Goal: Information Seeking & Learning: Learn about a topic

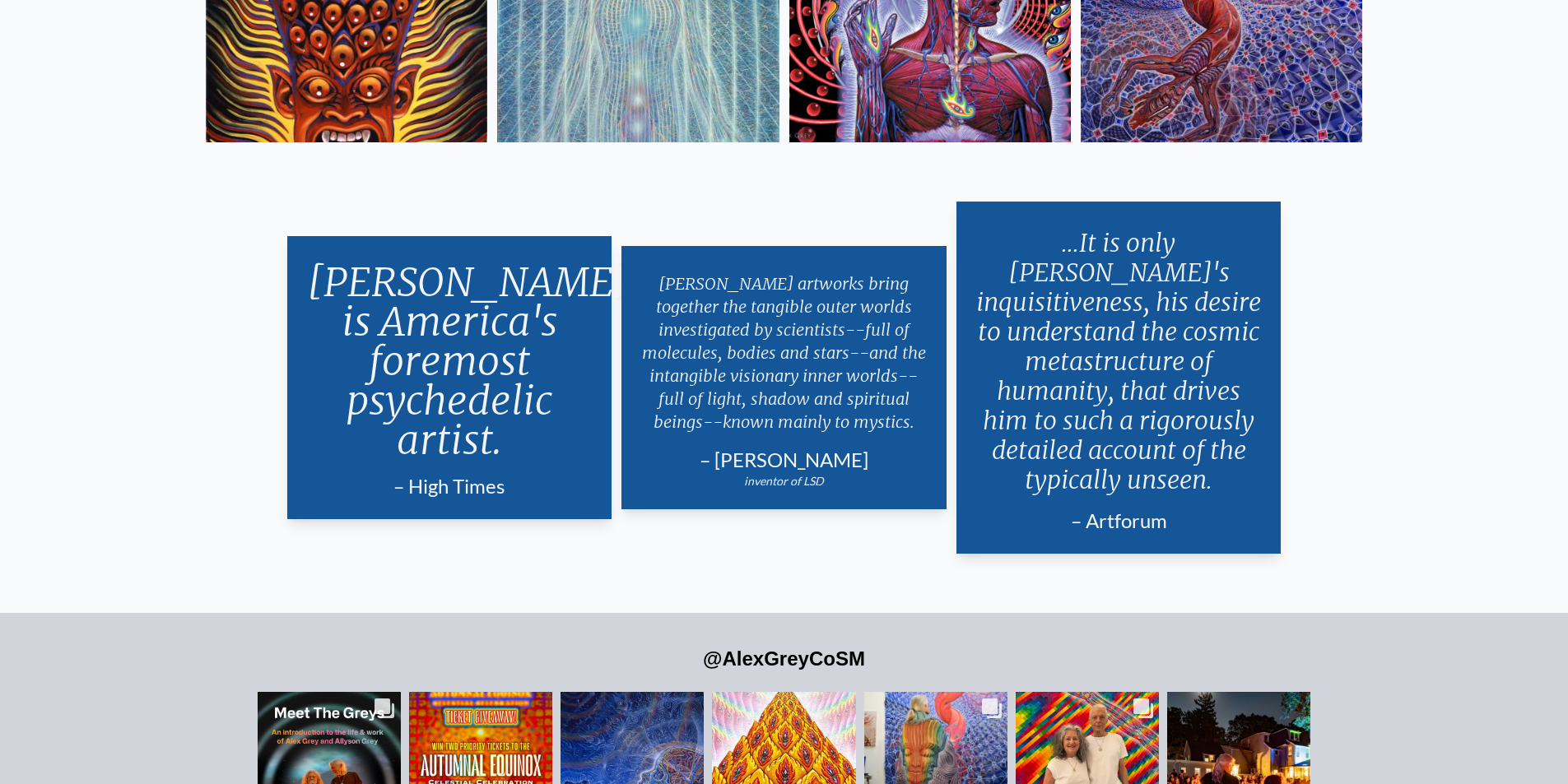
scroll to position [3970, 0]
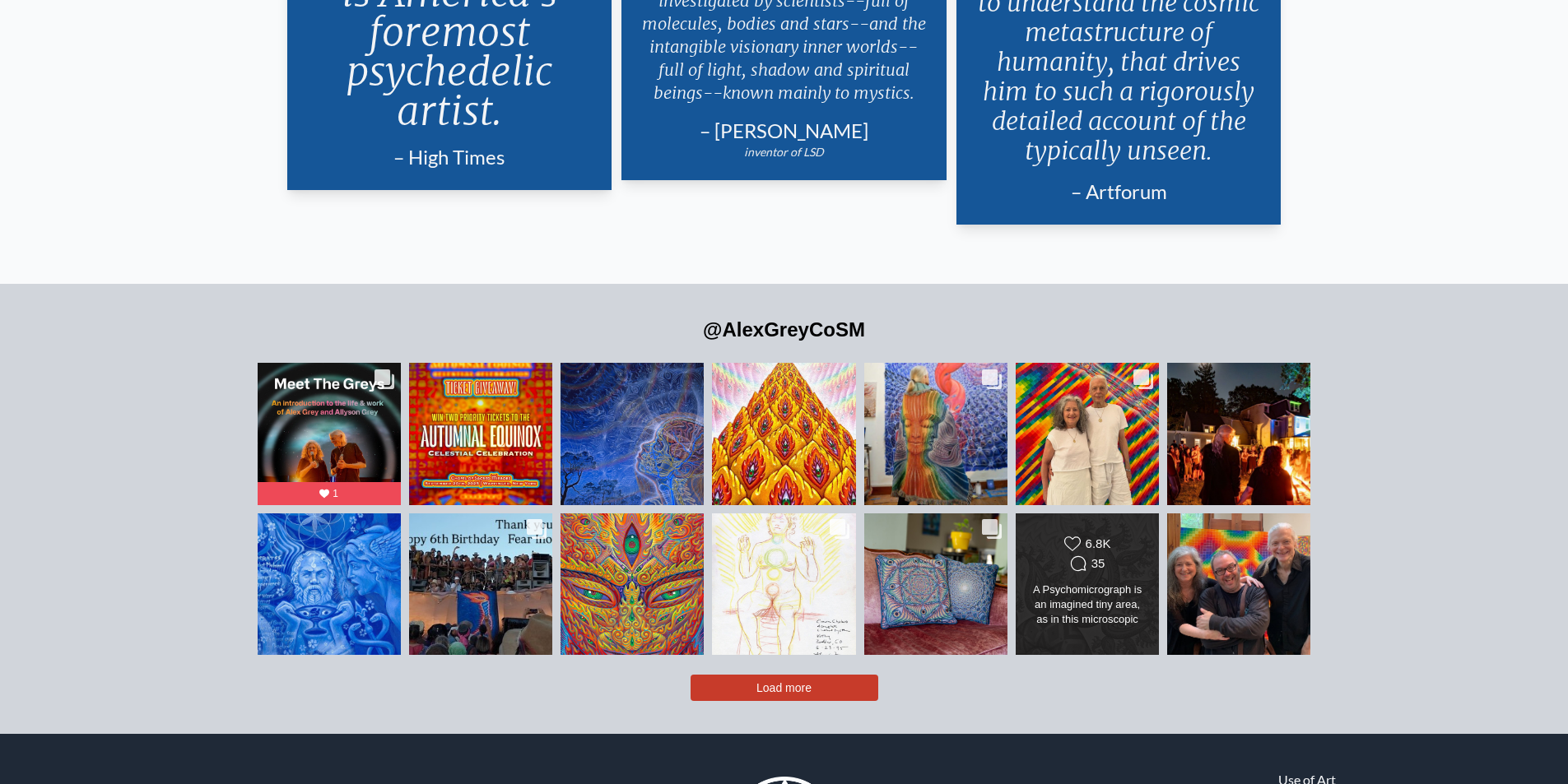
click at [1132, 536] on div "Likes Count 6.8K Comments Count 35" at bounding box center [1088, 555] width 117 height 39
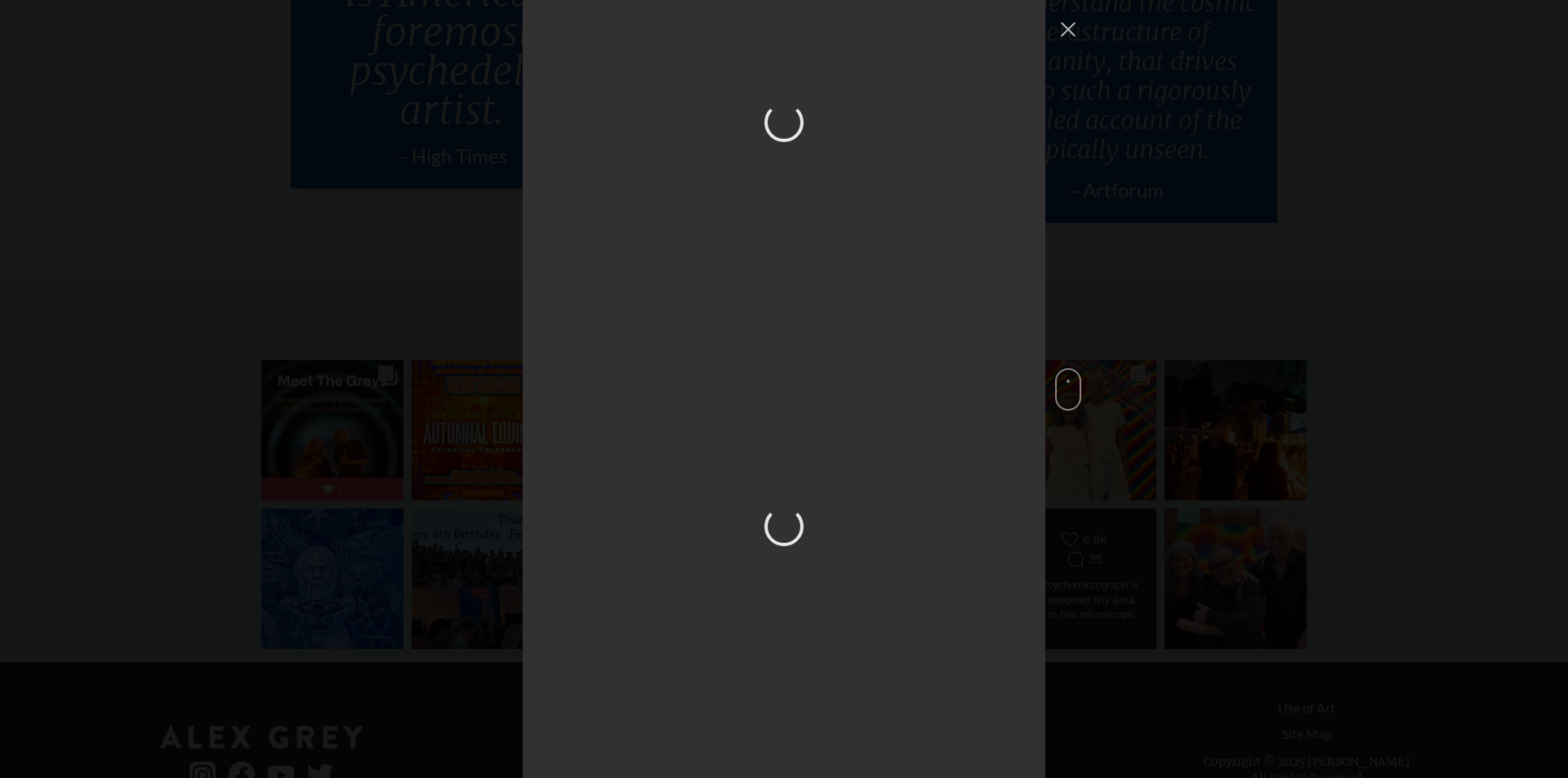
scroll to position [3684, 0]
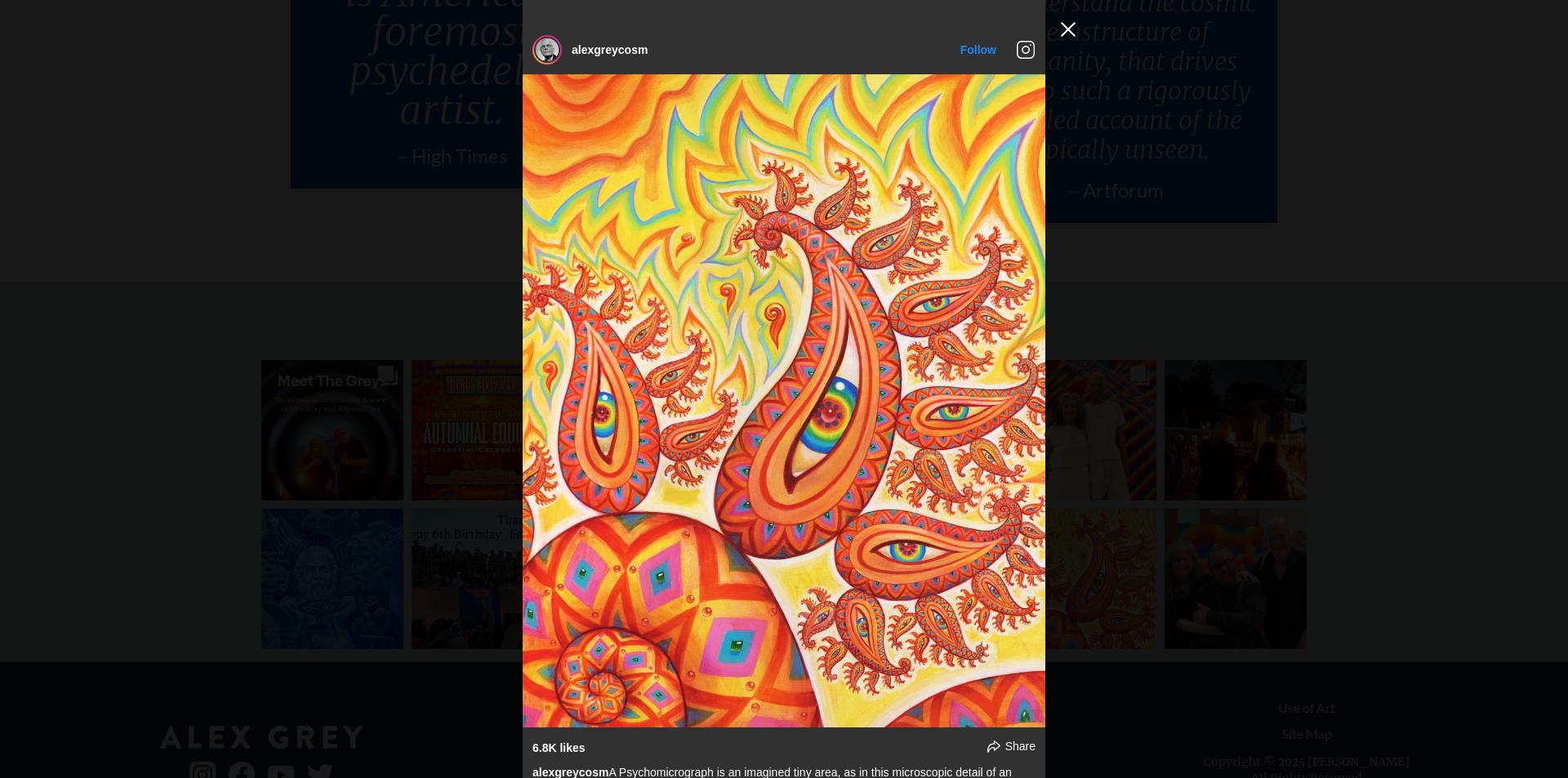
click at [1079, 36] on button "Close Instagram Feed Popup" at bounding box center [1068, 29] width 27 height 27
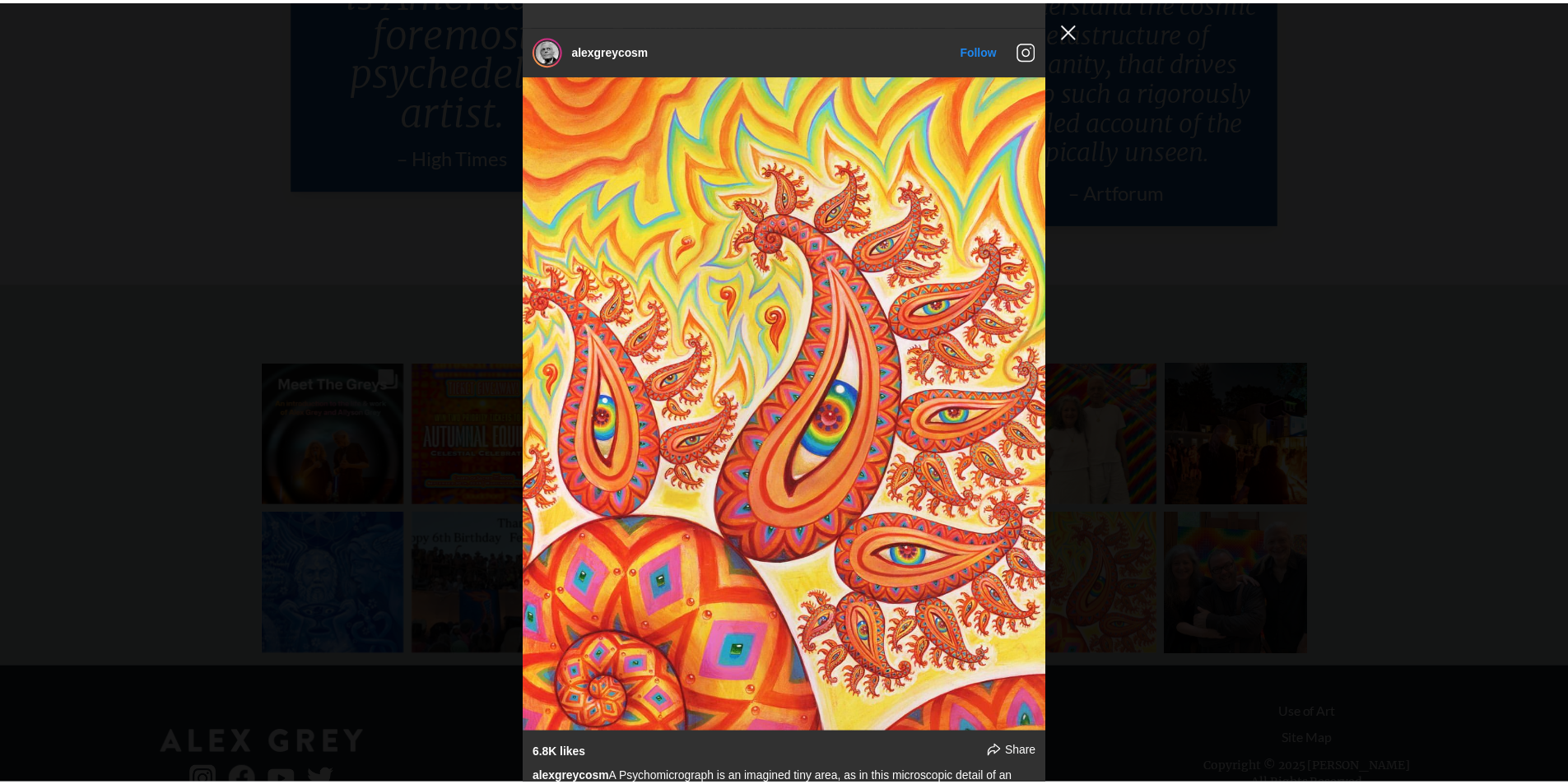
scroll to position [3970, 0]
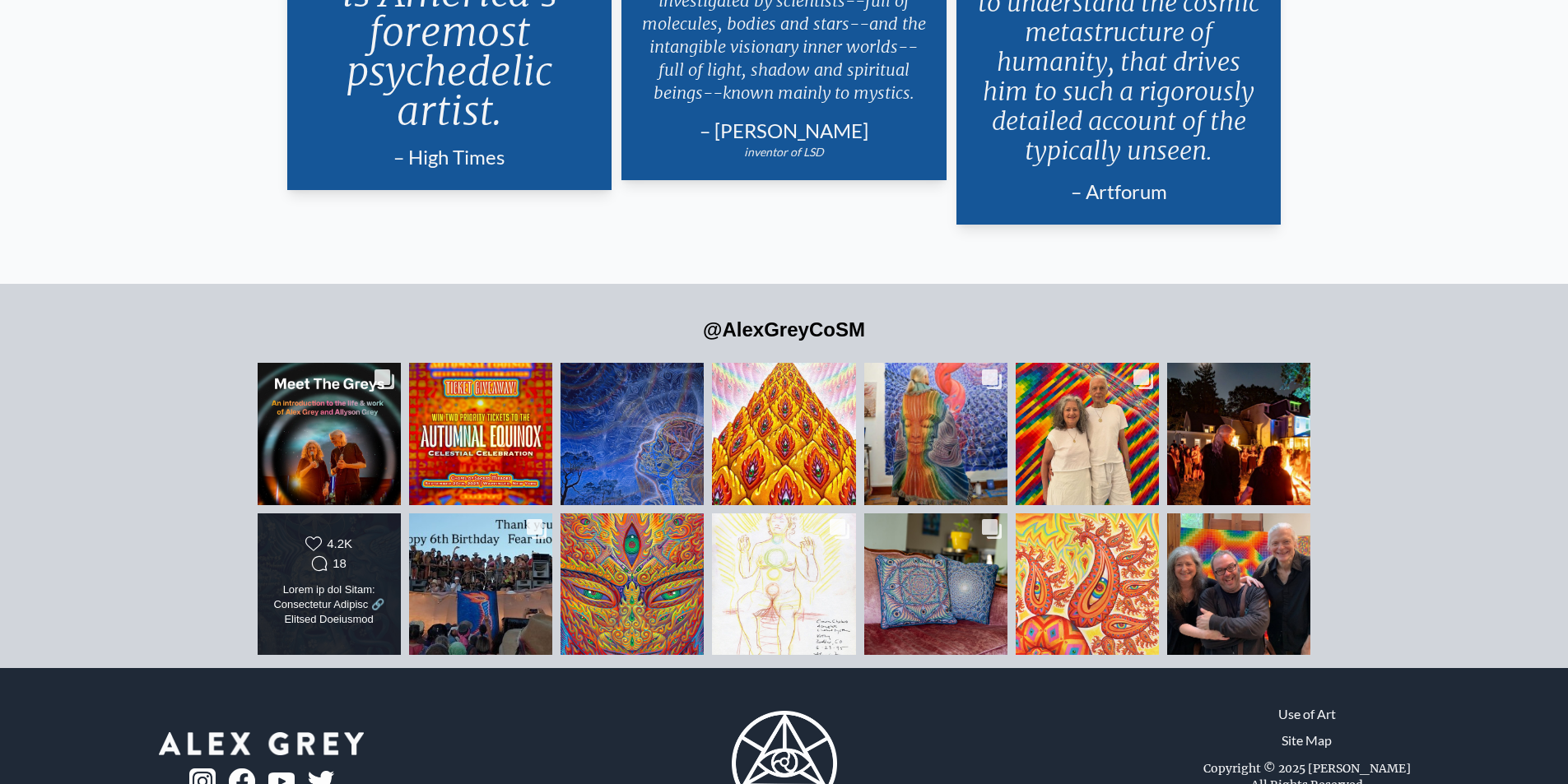
click at [368, 536] on div "Likes Count 4.2K Comments Count 18" at bounding box center [329, 555] width 117 height 39
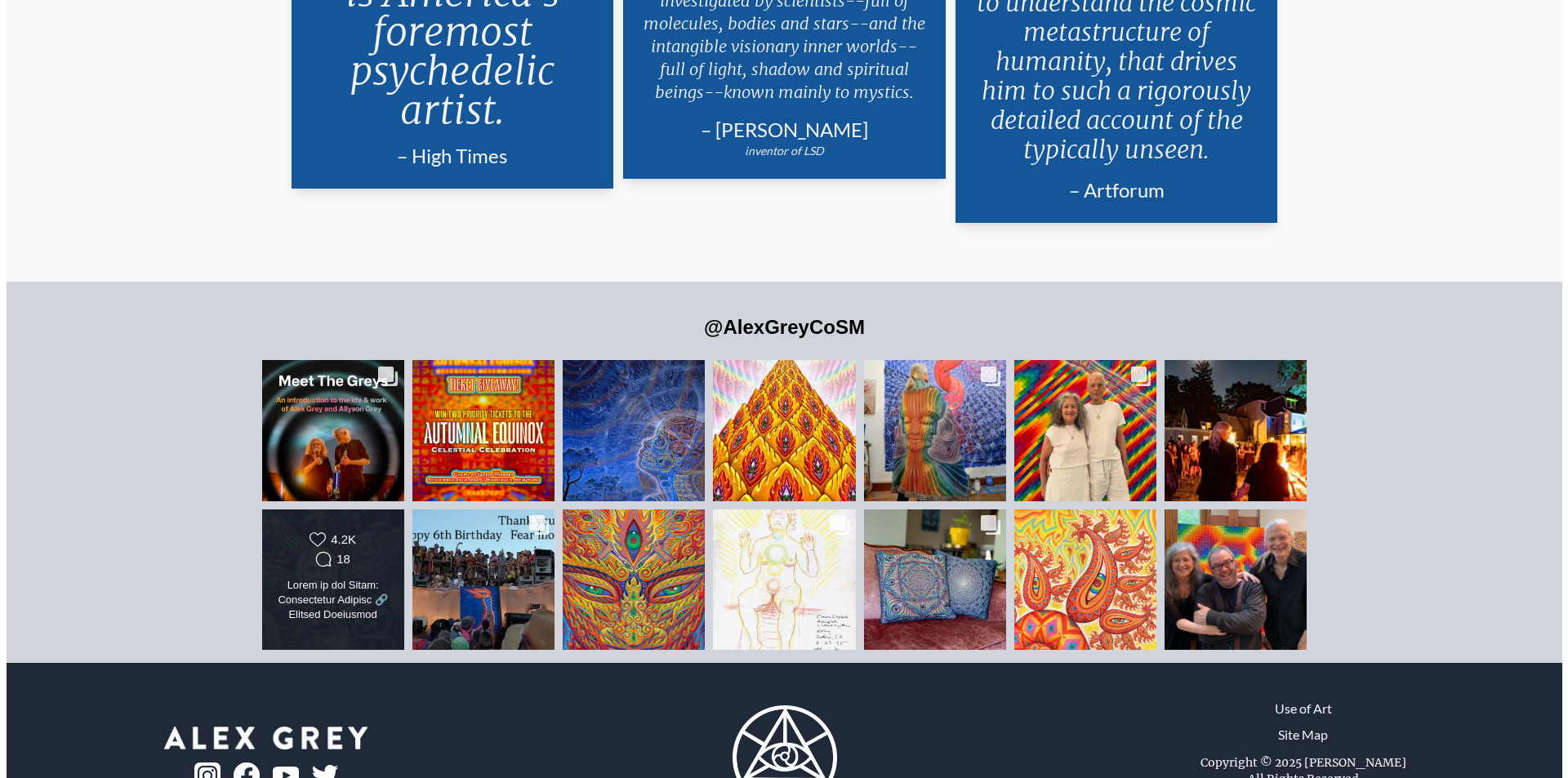
scroll to position [2247, 0]
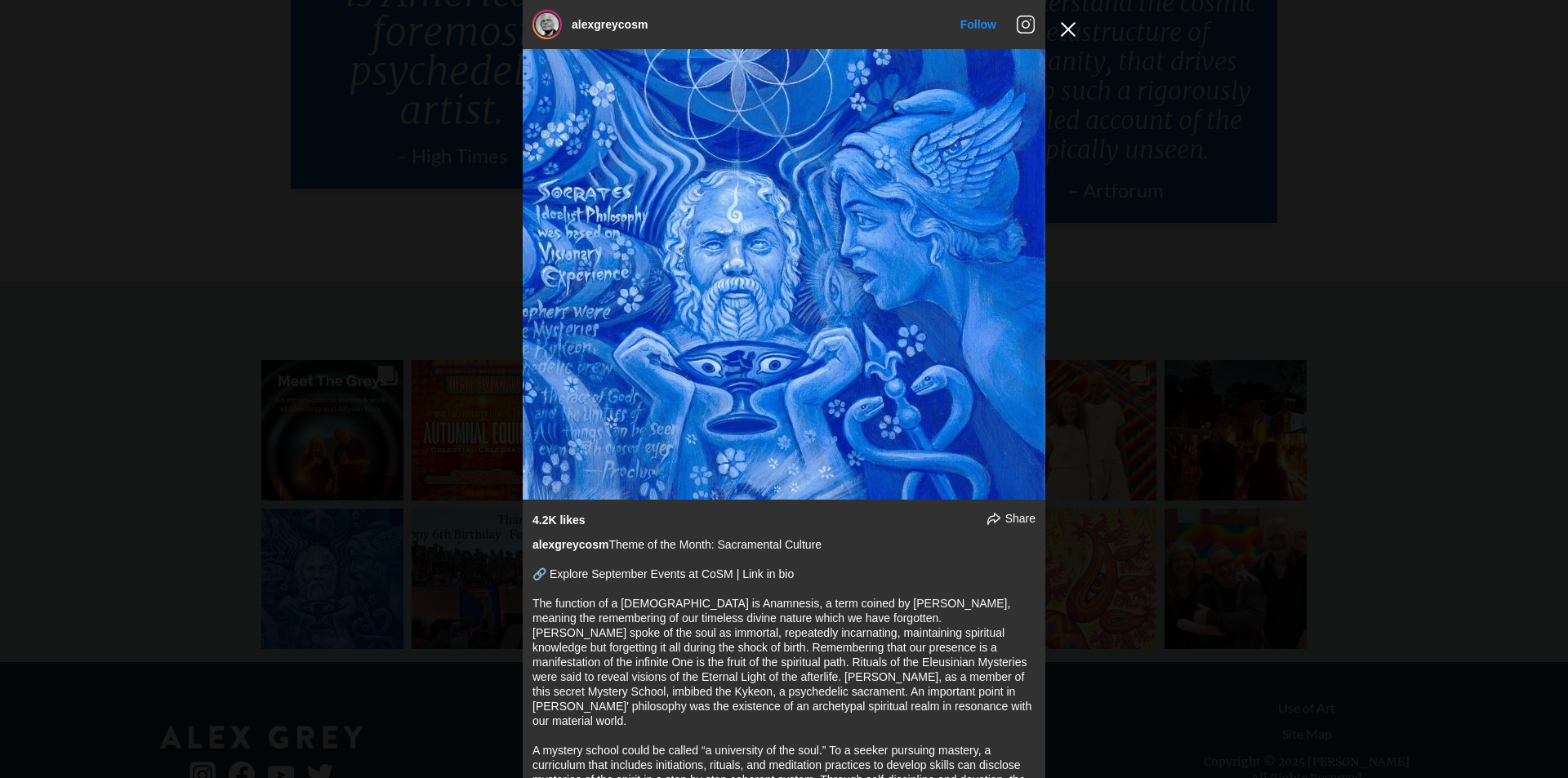
click at [1058, 30] on button "Close Instagram Feed Popup" at bounding box center [1068, 29] width 27 height 27
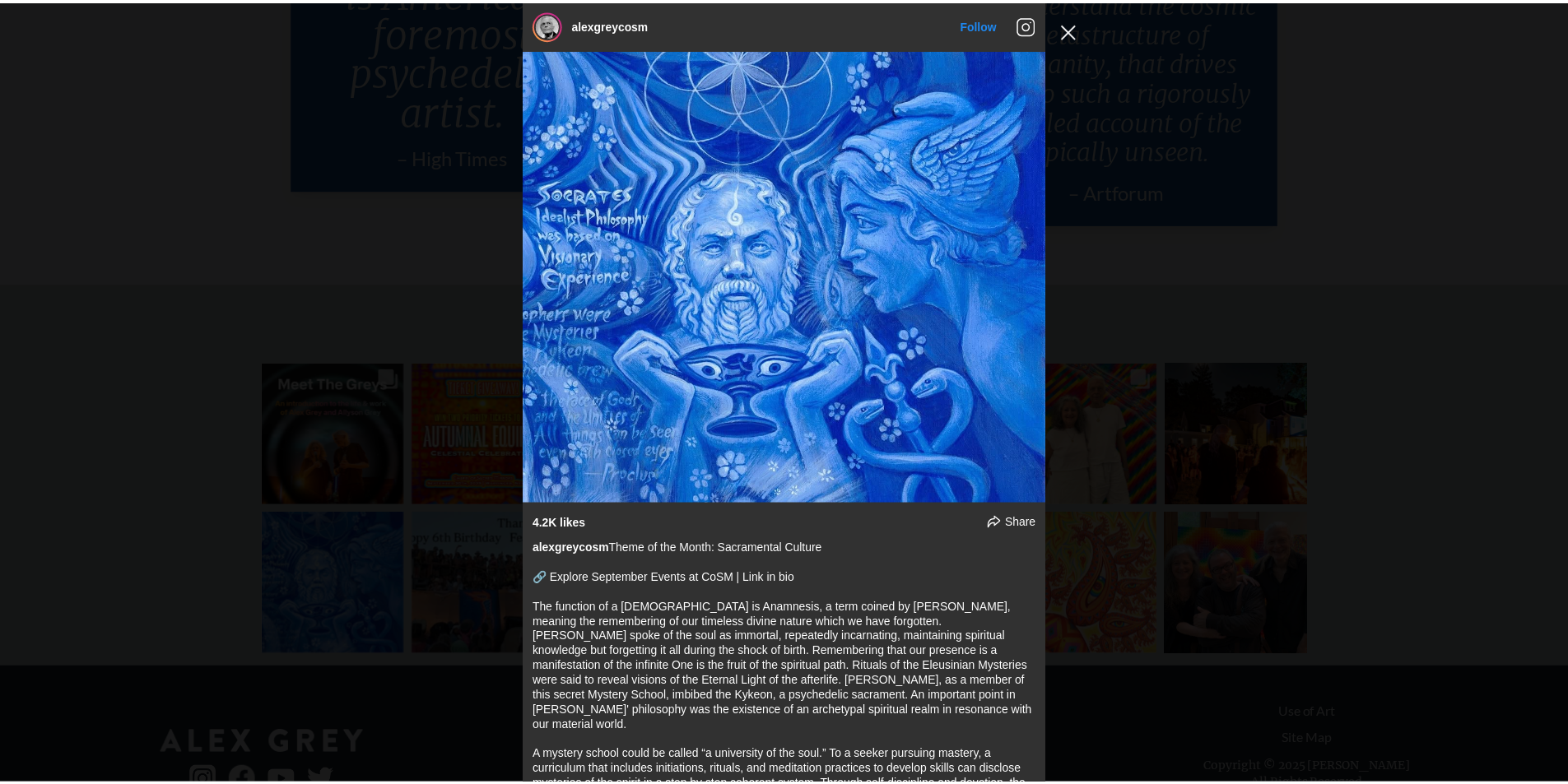
scroll to position [3970, 0]
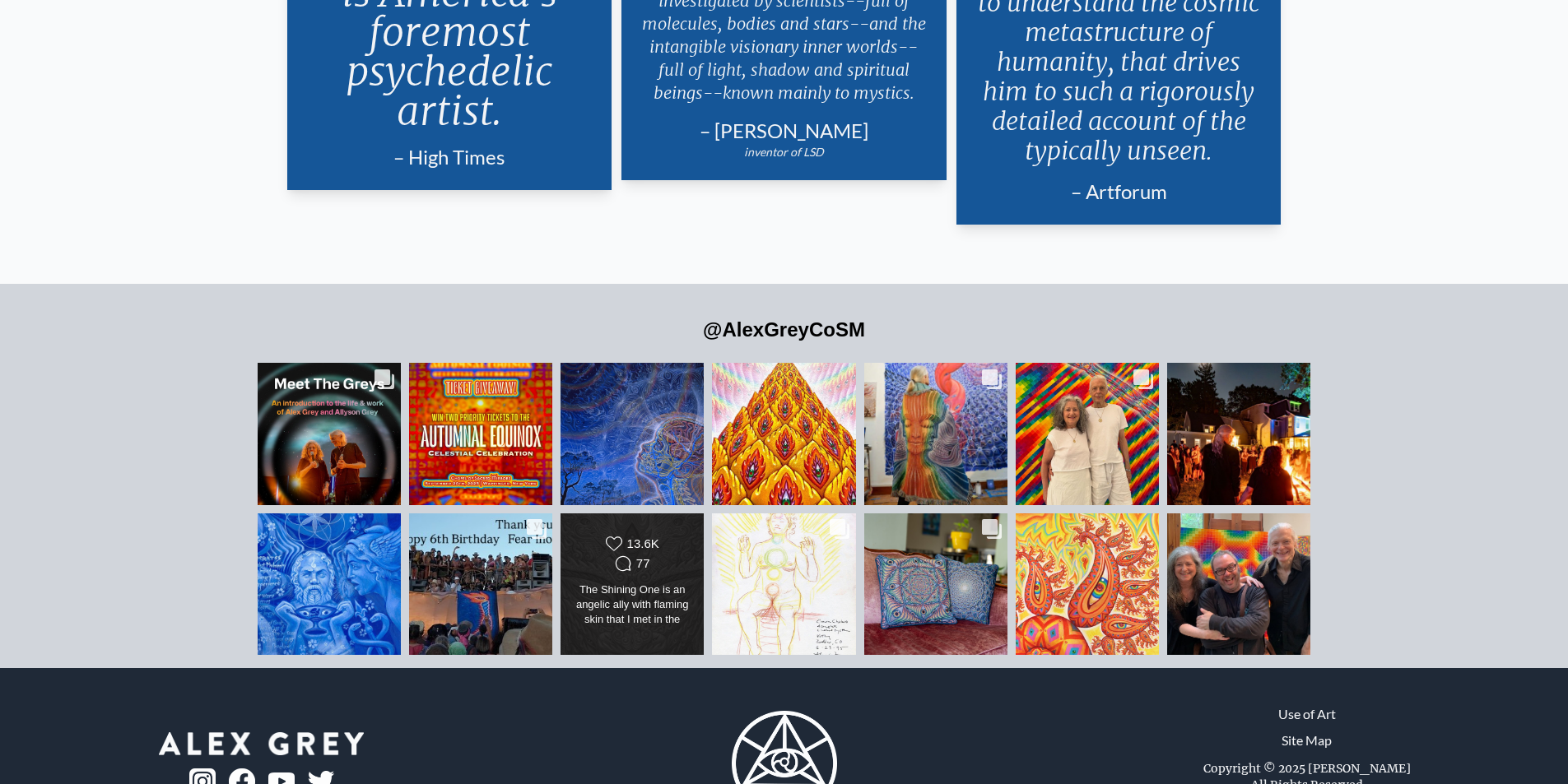
click at [641, 557] on div "77" at bounding box center [643, 564] width 14 height 15
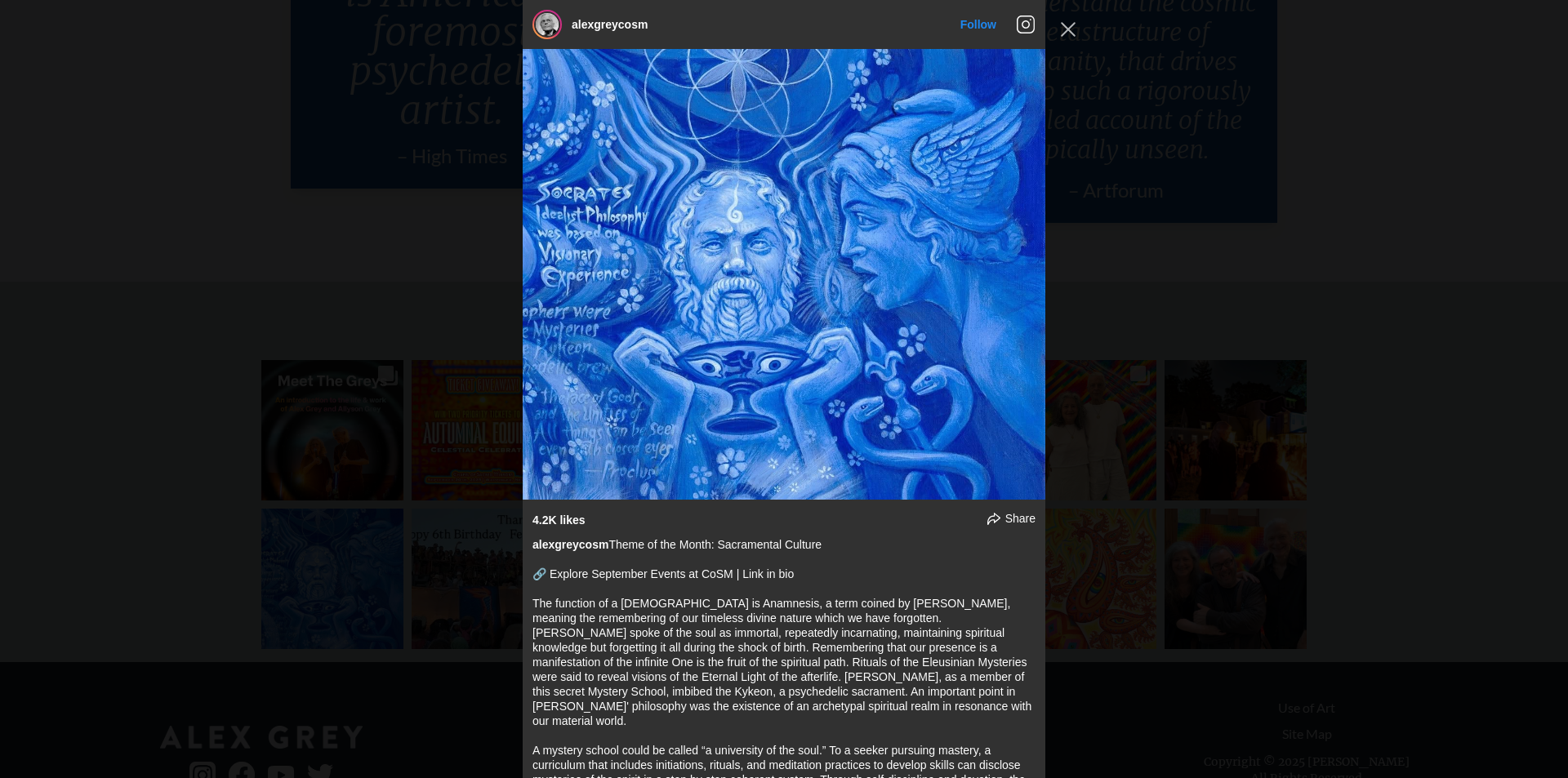
scroll to position [3586, 0]
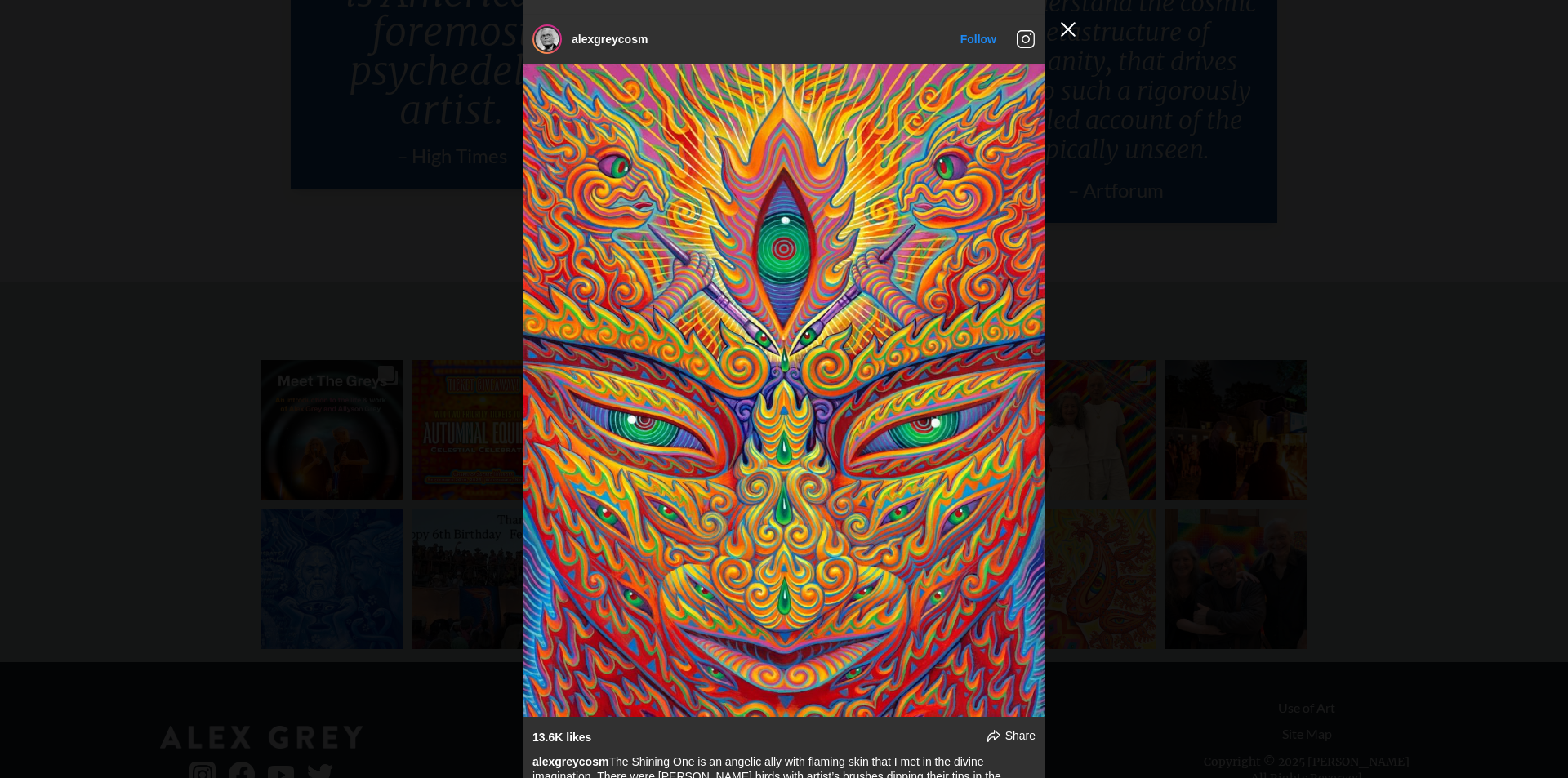
click at [1071, 34] on button "Close Instagram Feed Popup" at bounding box center [1068, 29] width 27 height 27
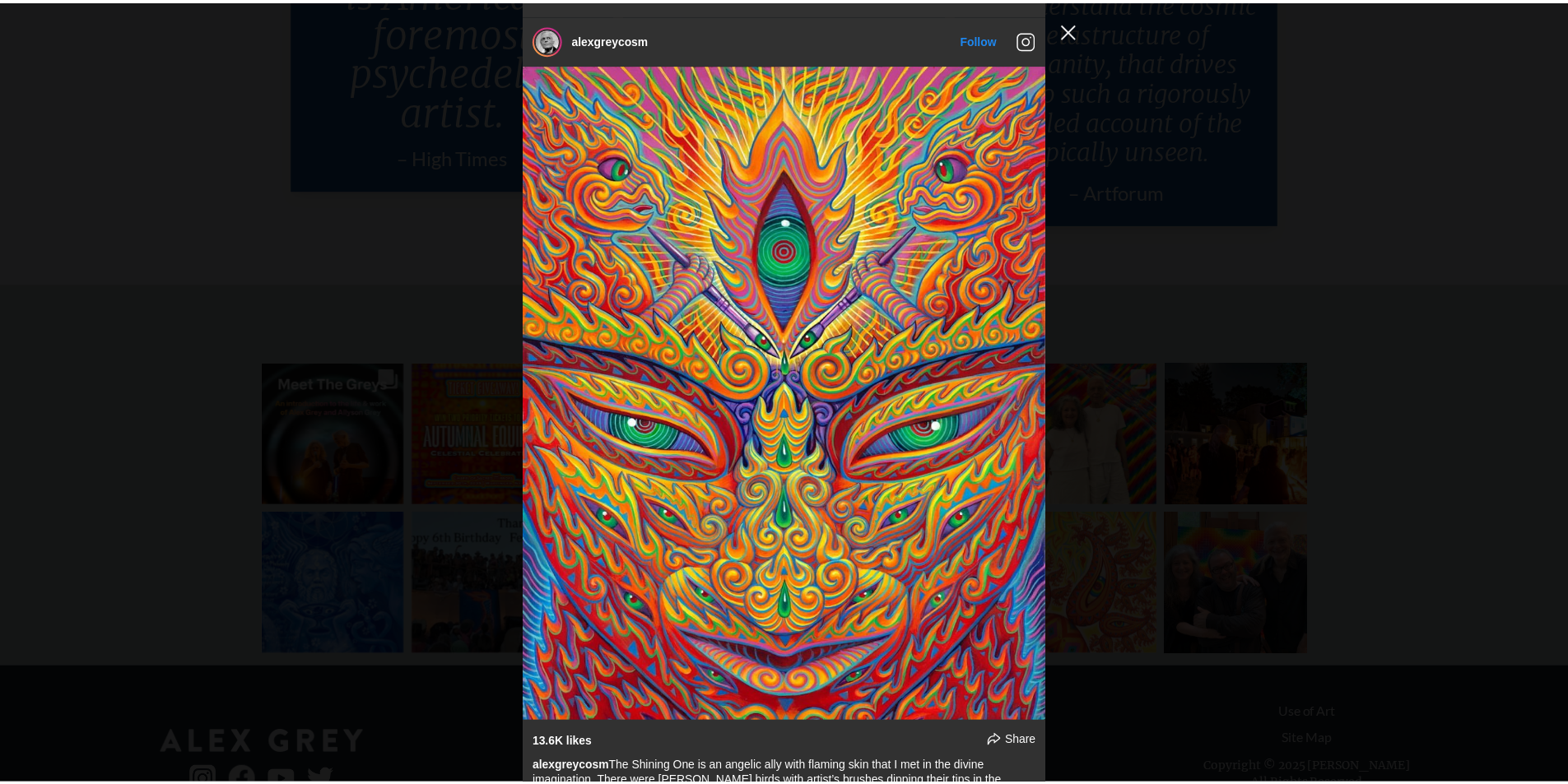
scroll to position [3970, 0]
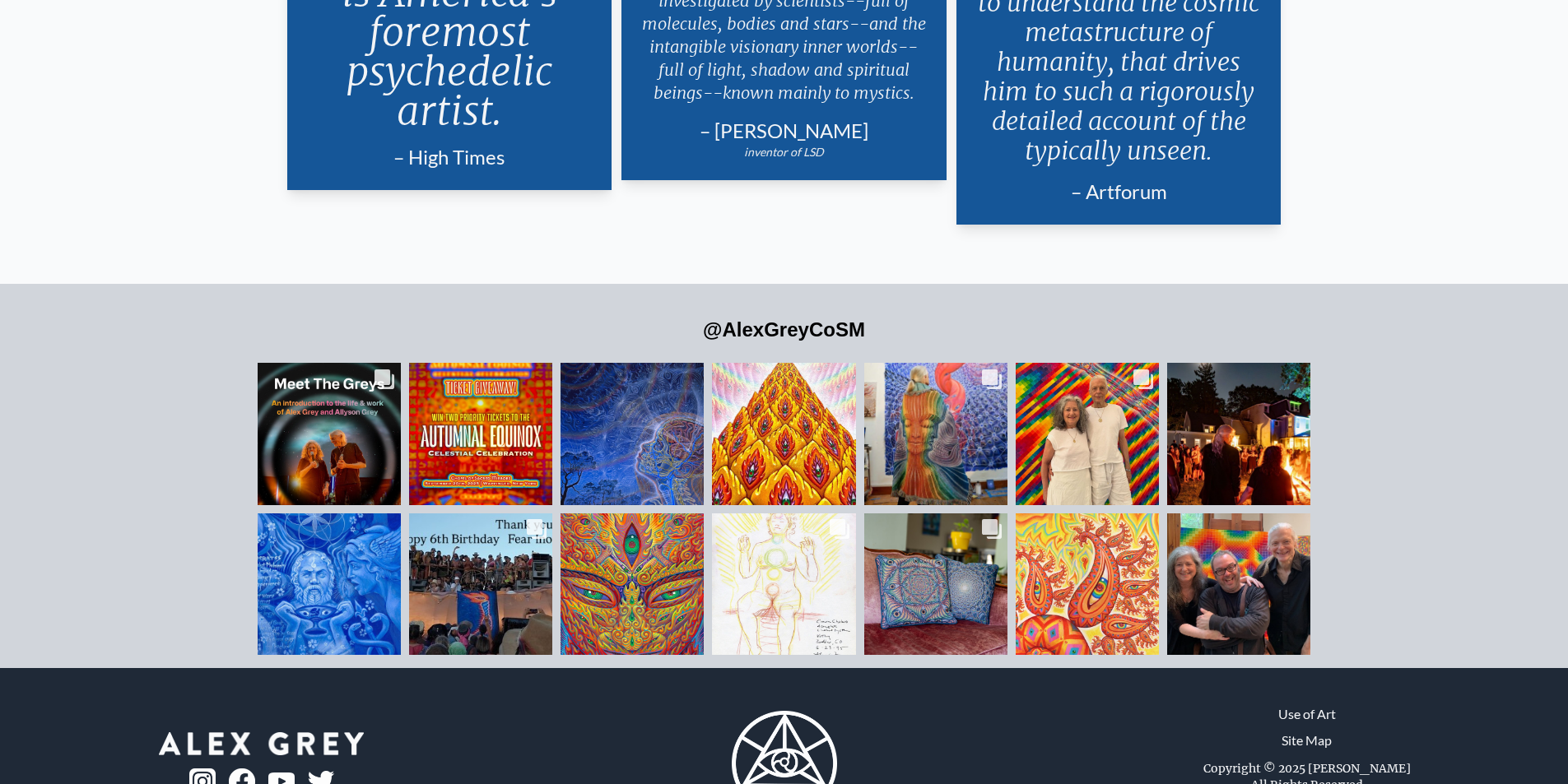
click at [669, 386] on div "Likes Count 19.4K Comments Count 82" at bounding box center [633, 405] width 117 height 39
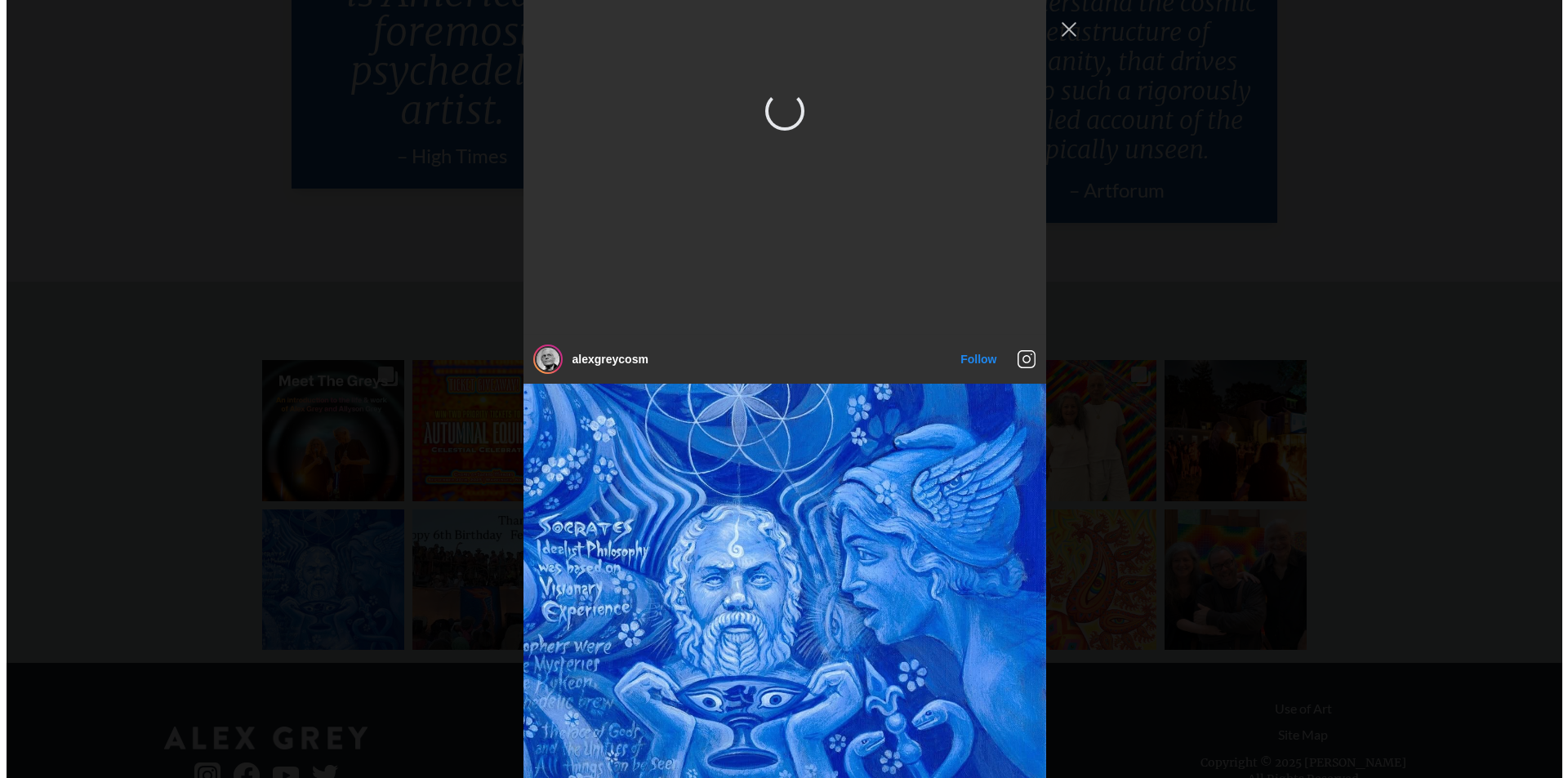
scroll to position [809, 0]
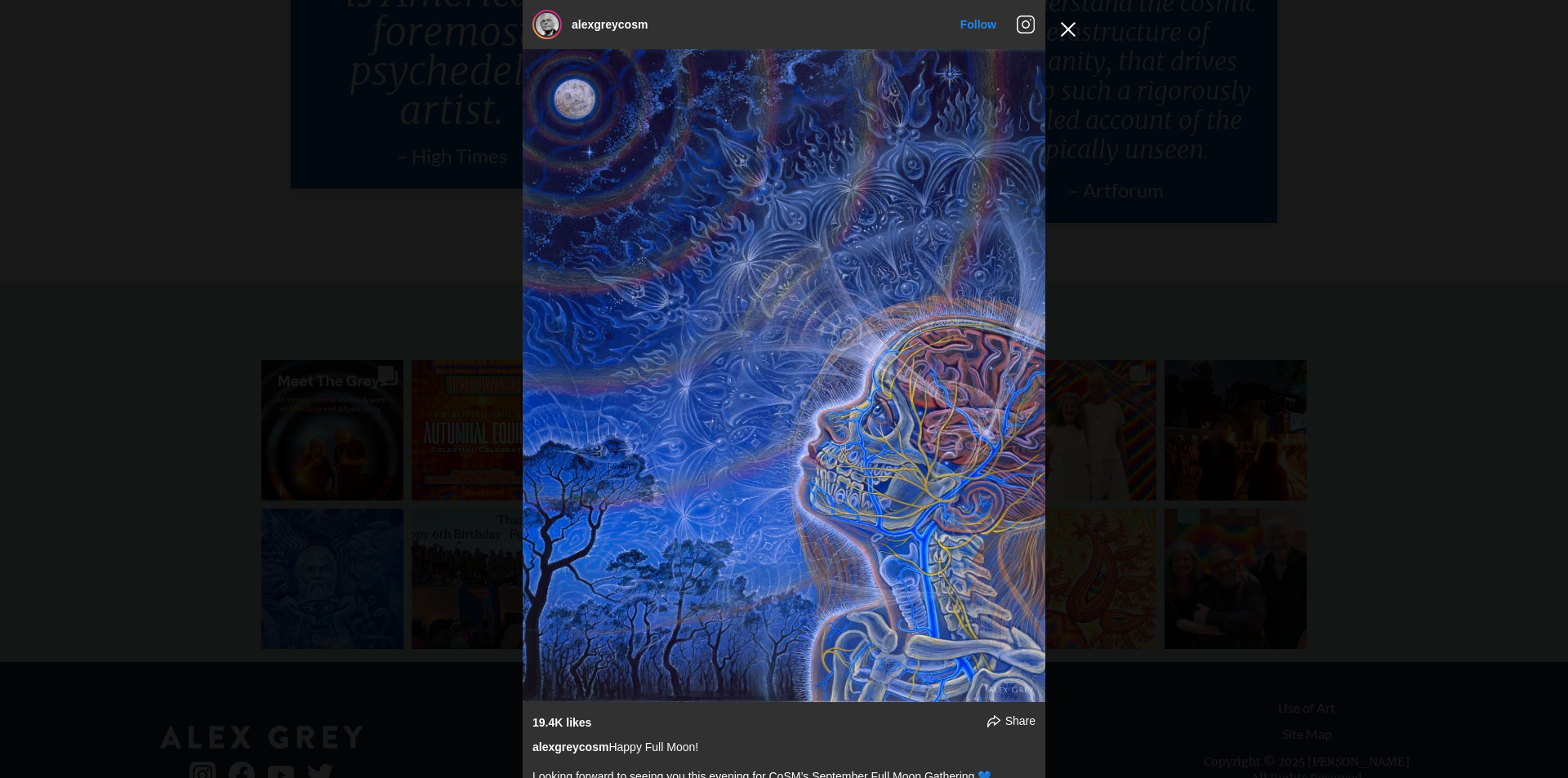
click at [1068, 30] on button "Close Instagram Feed Popup" at bounding box center [1068, 29] width 27 height 27
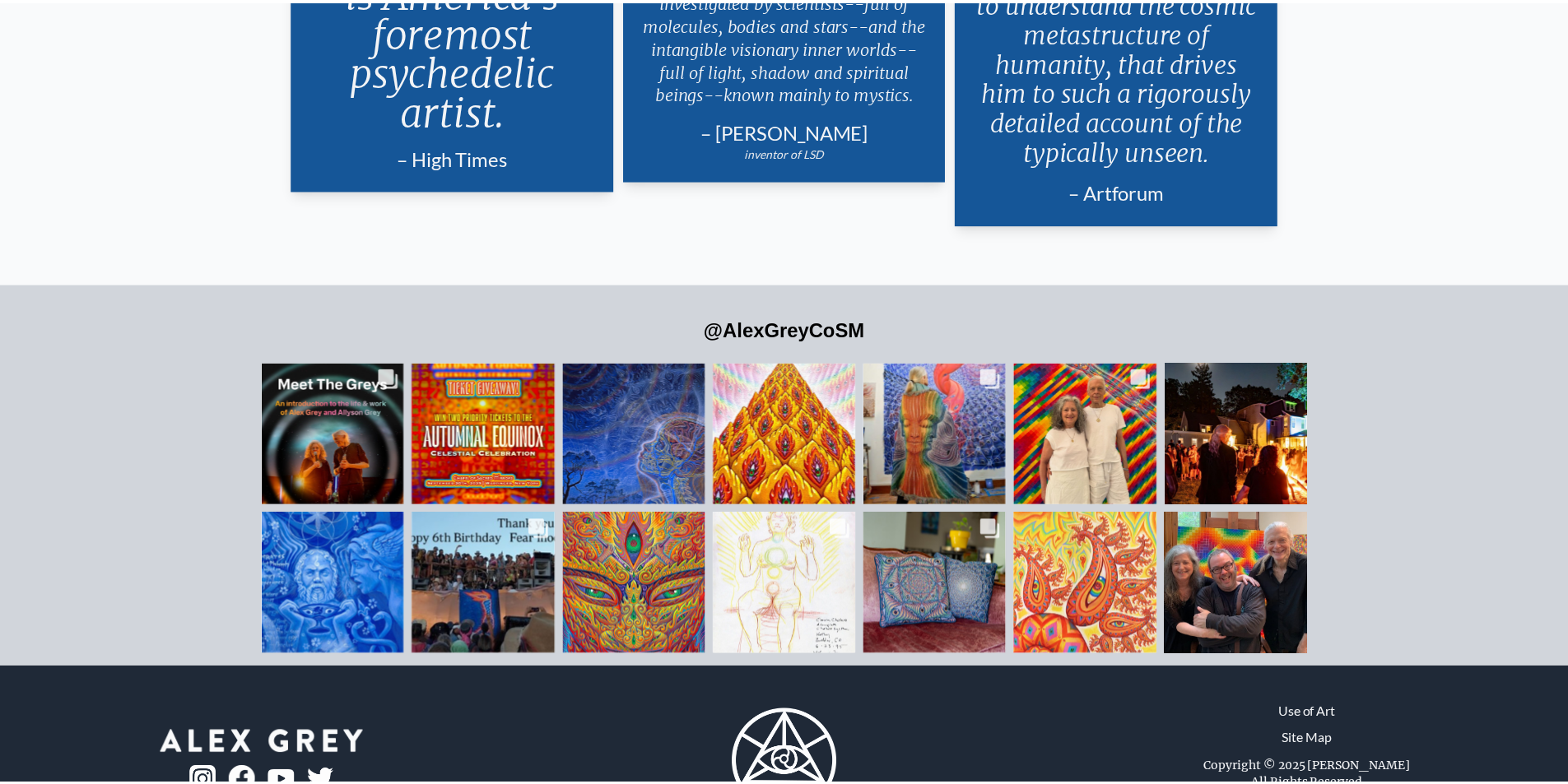
scroll to position [3970, 0]
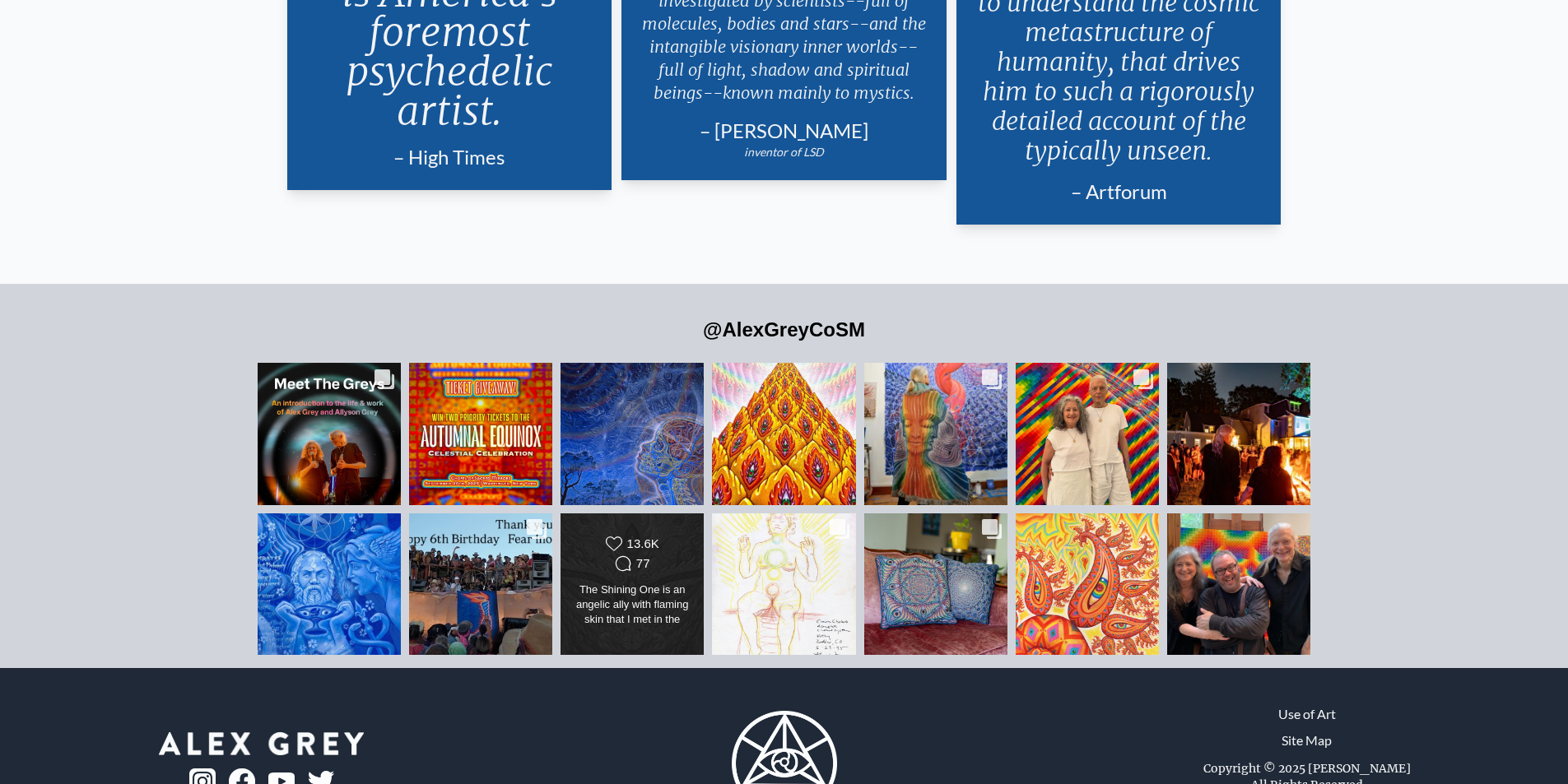
click at [655, 583] on div "The Shining One is an angelic ally with flaming skin that I met in the divine i…" at bounding box center [633, 605] width 117 height 46
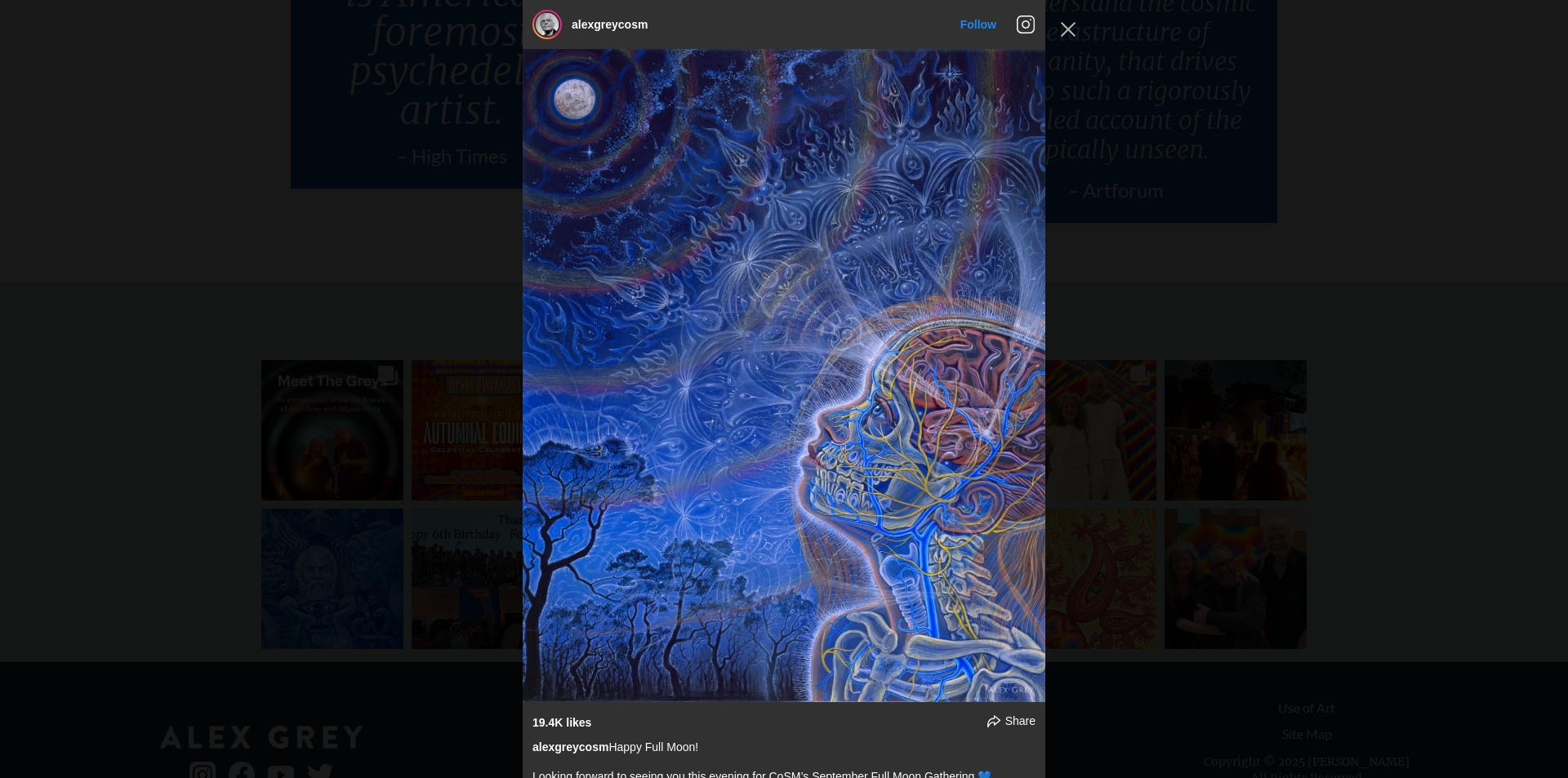
scroll to position [5260, 0]
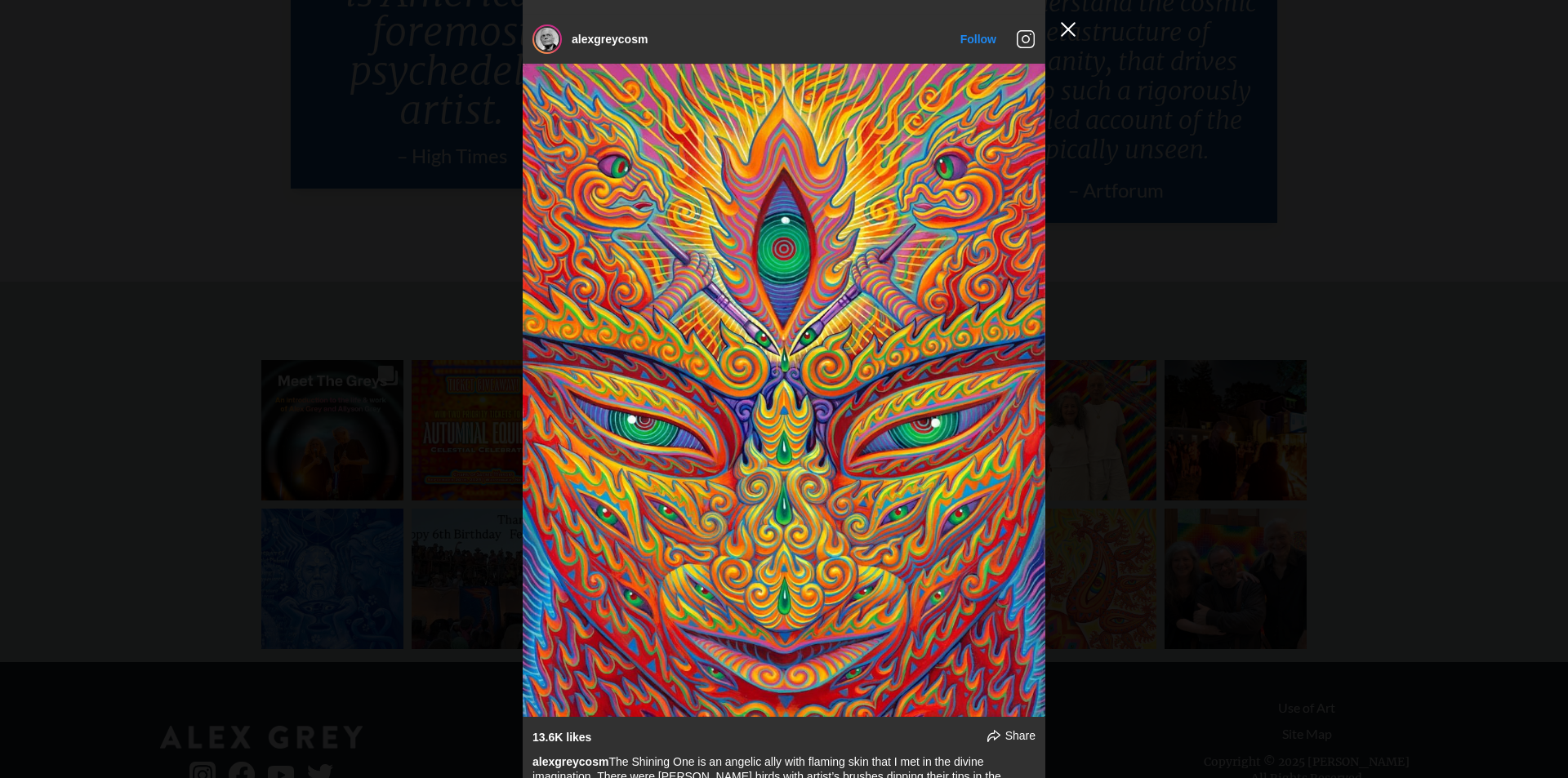
click at [1067, 30] on button "Close Instagram Feed Popup" at bounding box center [1068, 29] width 27 height 27
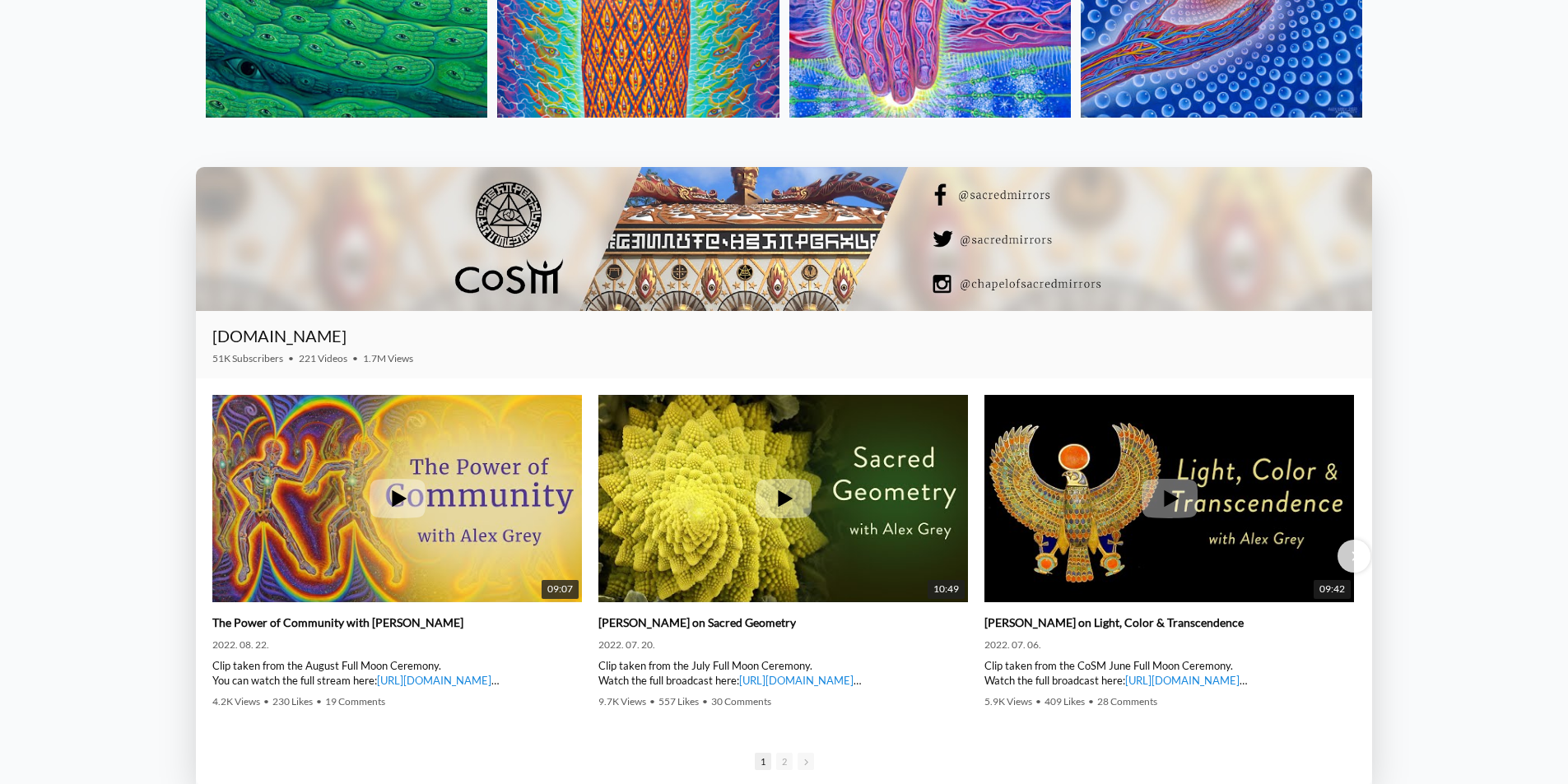
scroll to position [2571, 0]
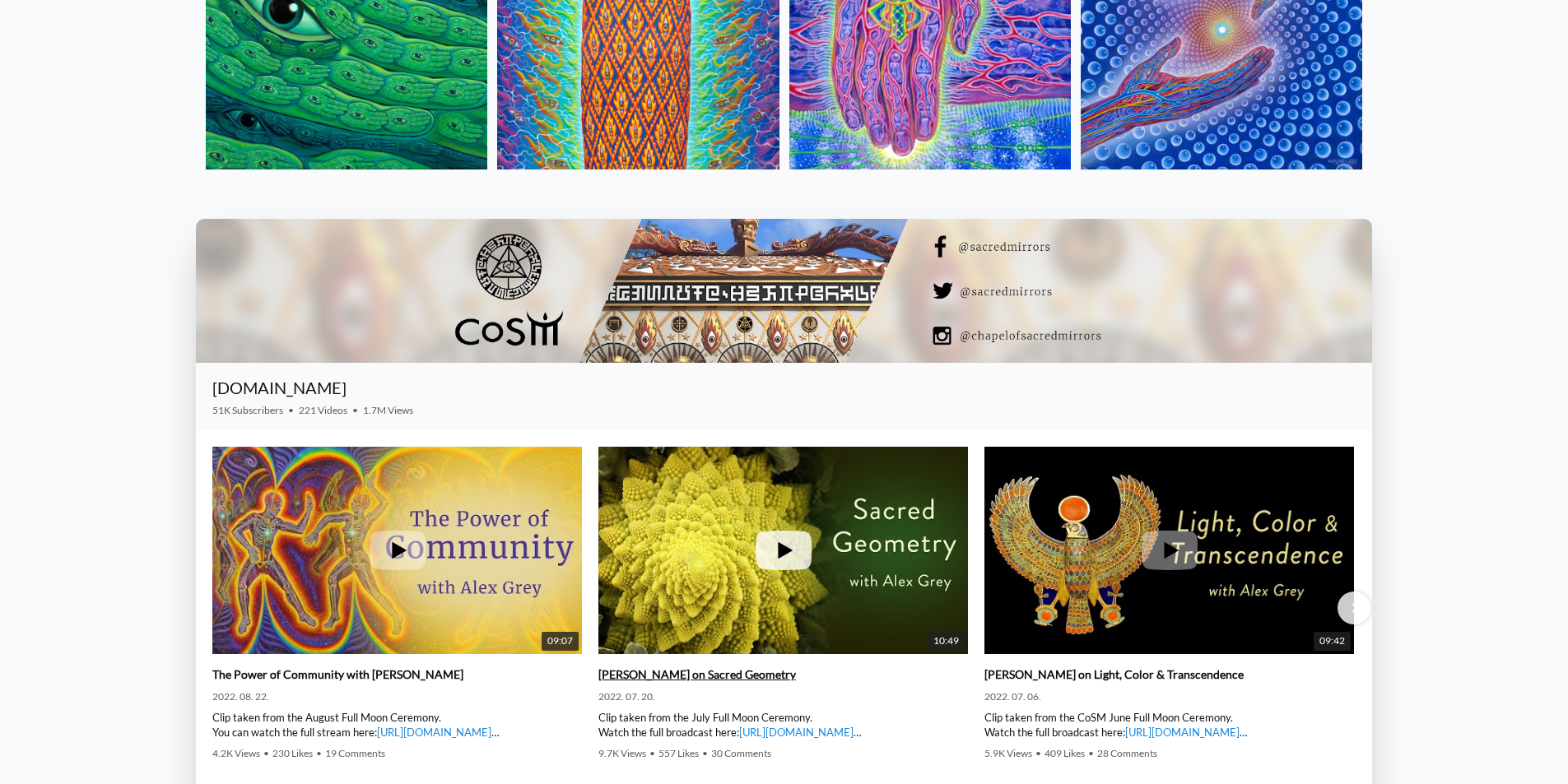
click at [783, 548] on icon at bounding box center [785, 551] width 15 height 17
click at [396, 558] on icon at bounding box center [397, 550] width 56 height 39
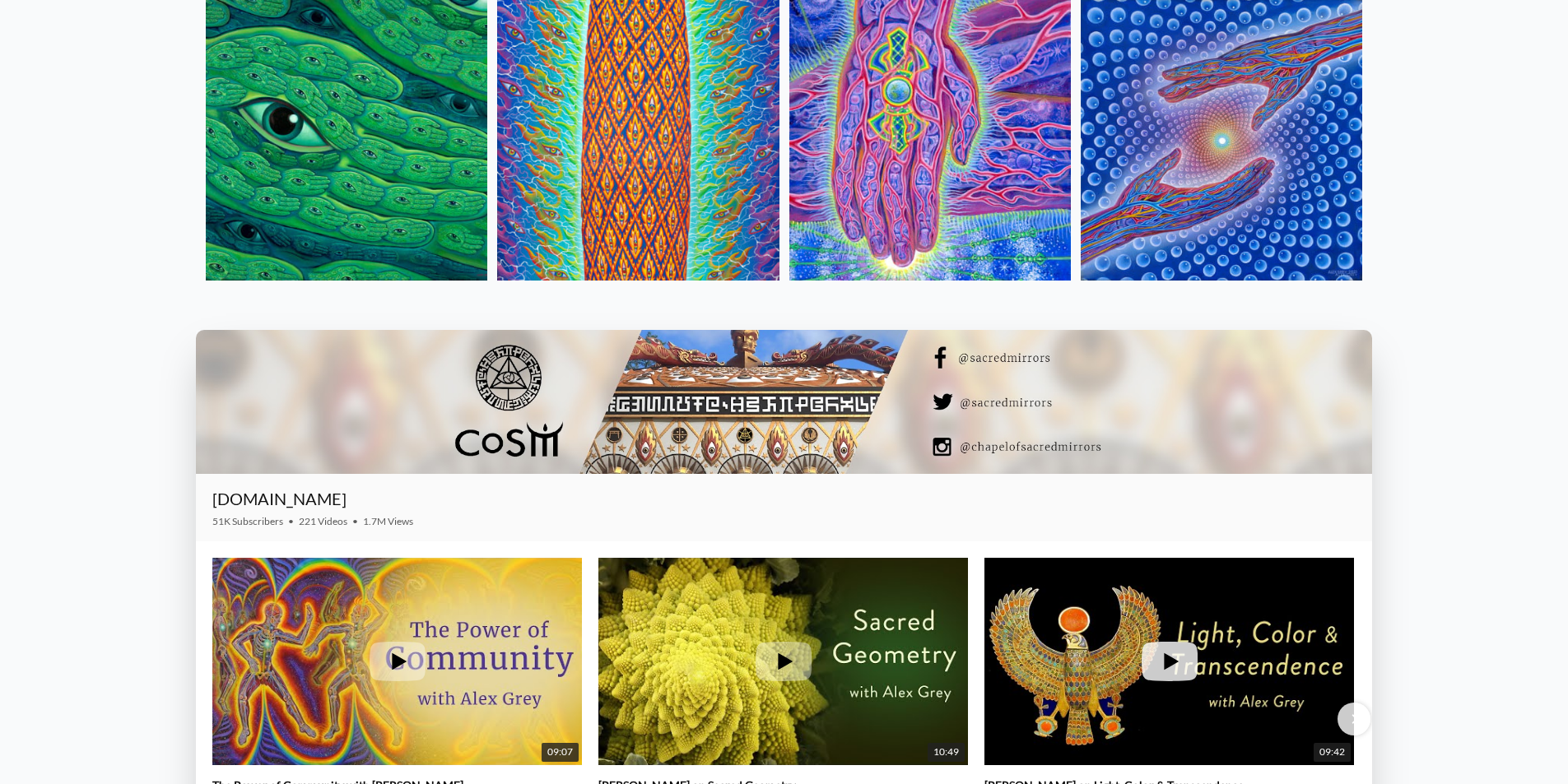
scroll to position [2489, 0]
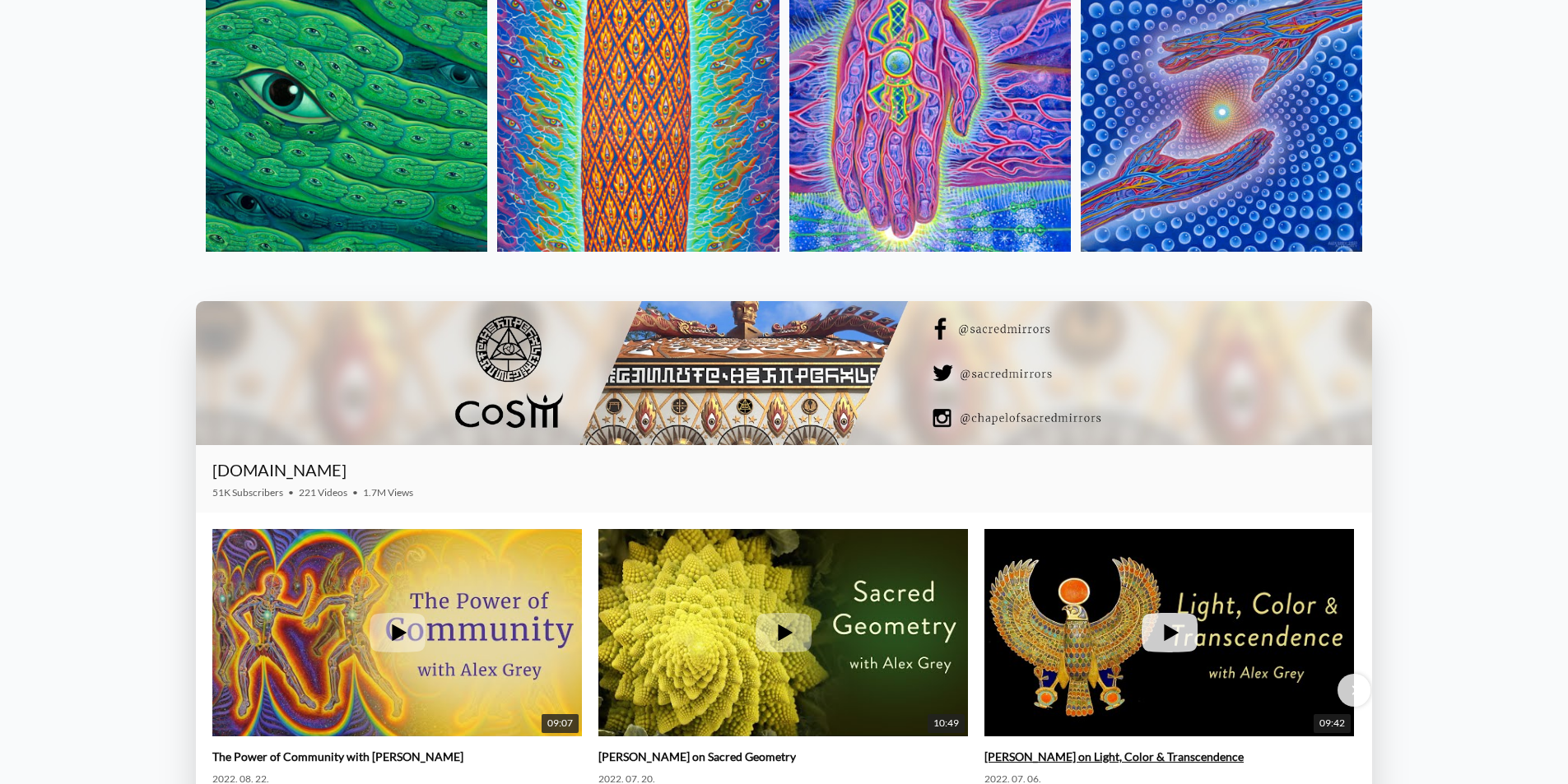
click at [1183, 638] on icon at bounding box center [1169, 632] width 56 height 39
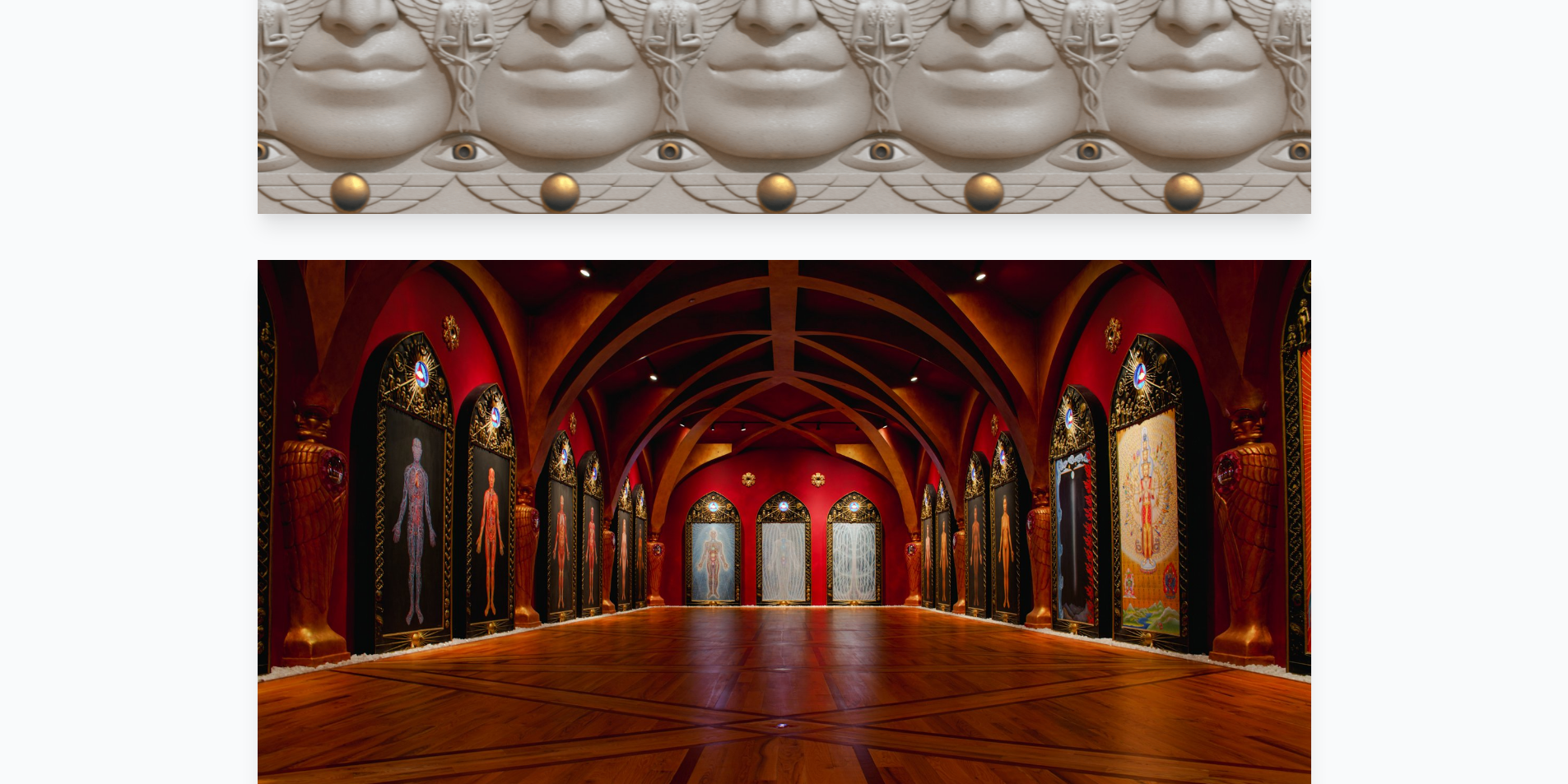
scroll to position [1646, 0]
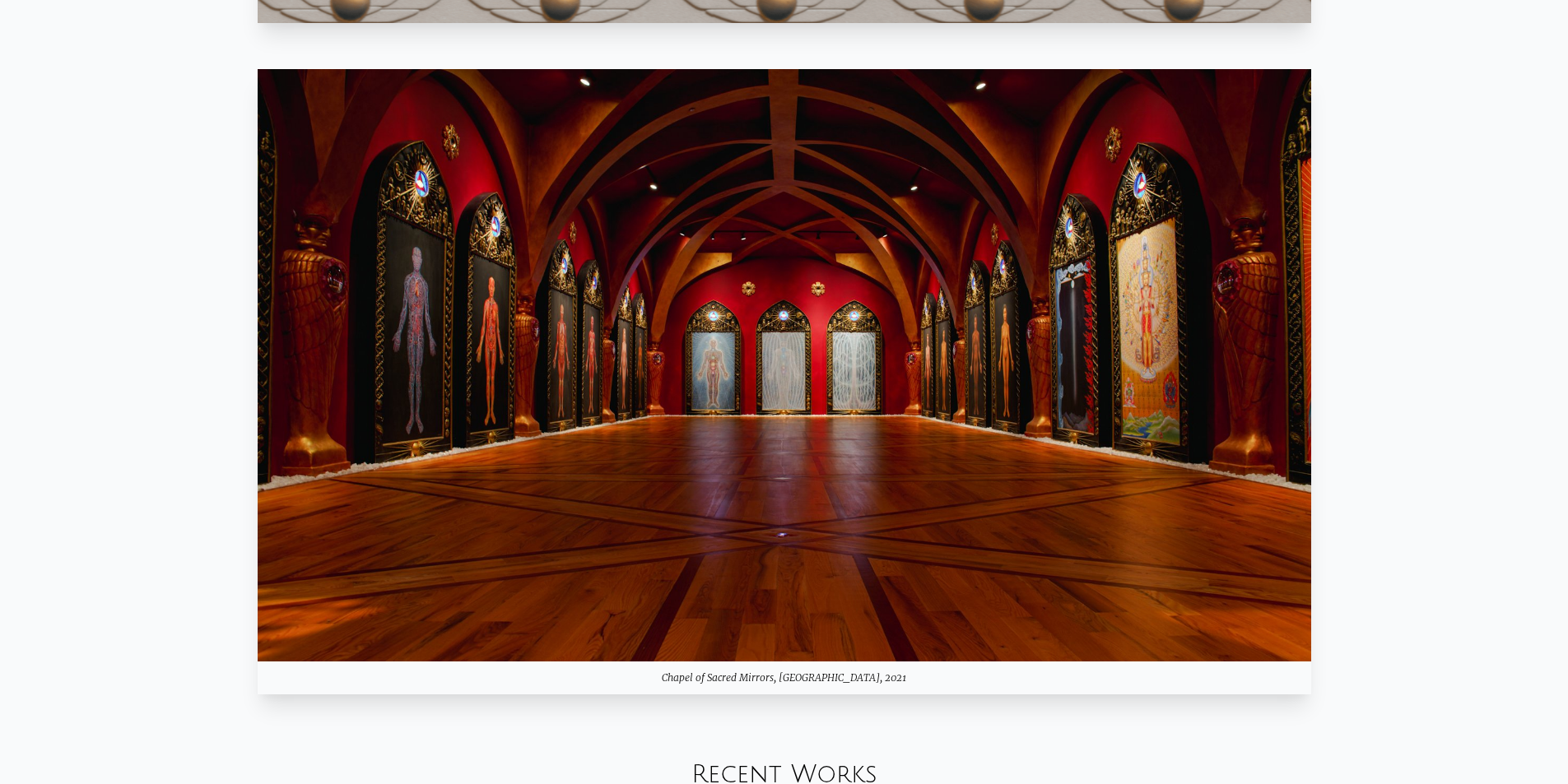
click at [910, 472] on img at bounding box center [784, 365] width 1053 height 593
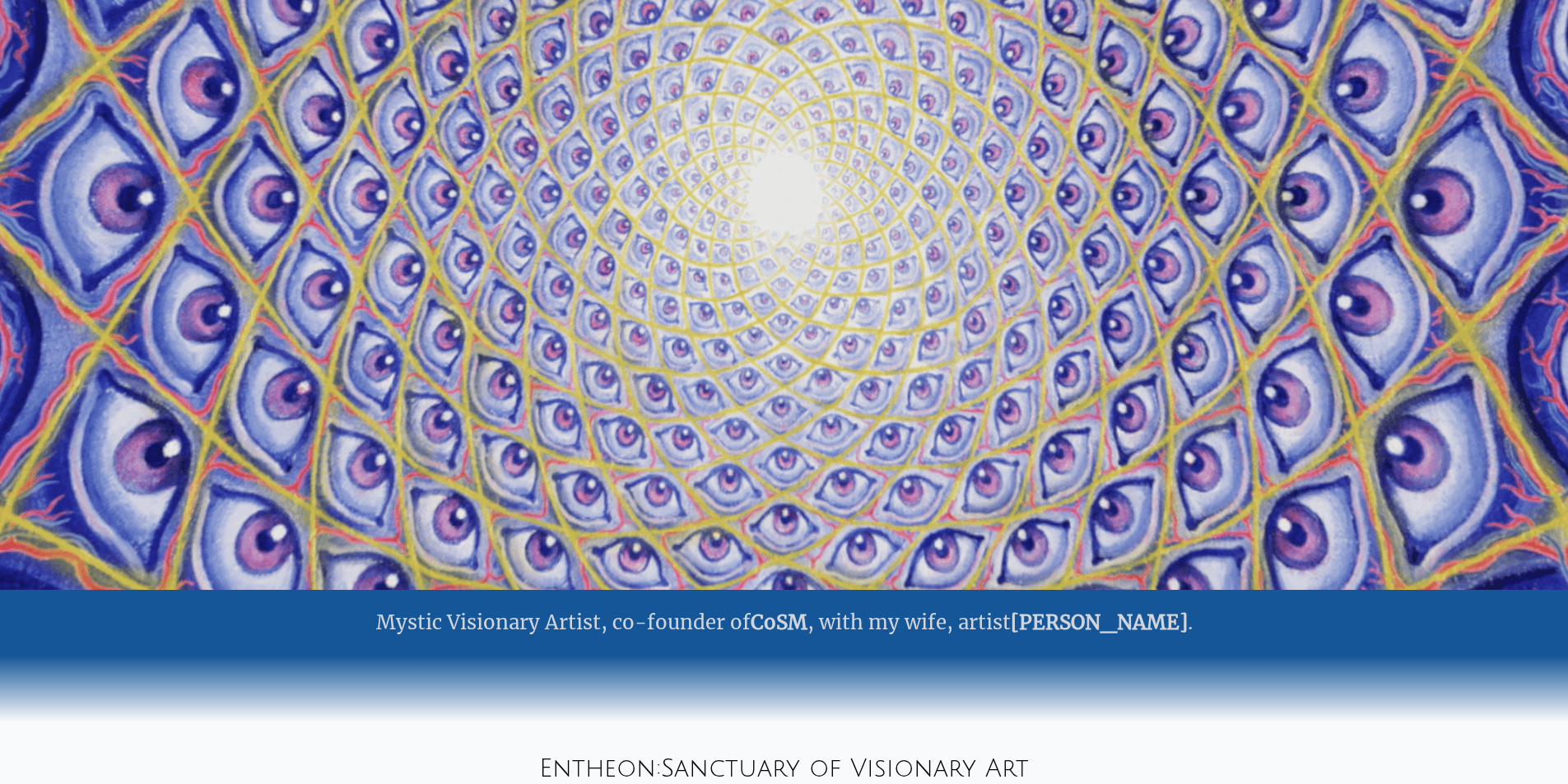
scroll to position [0, 0]
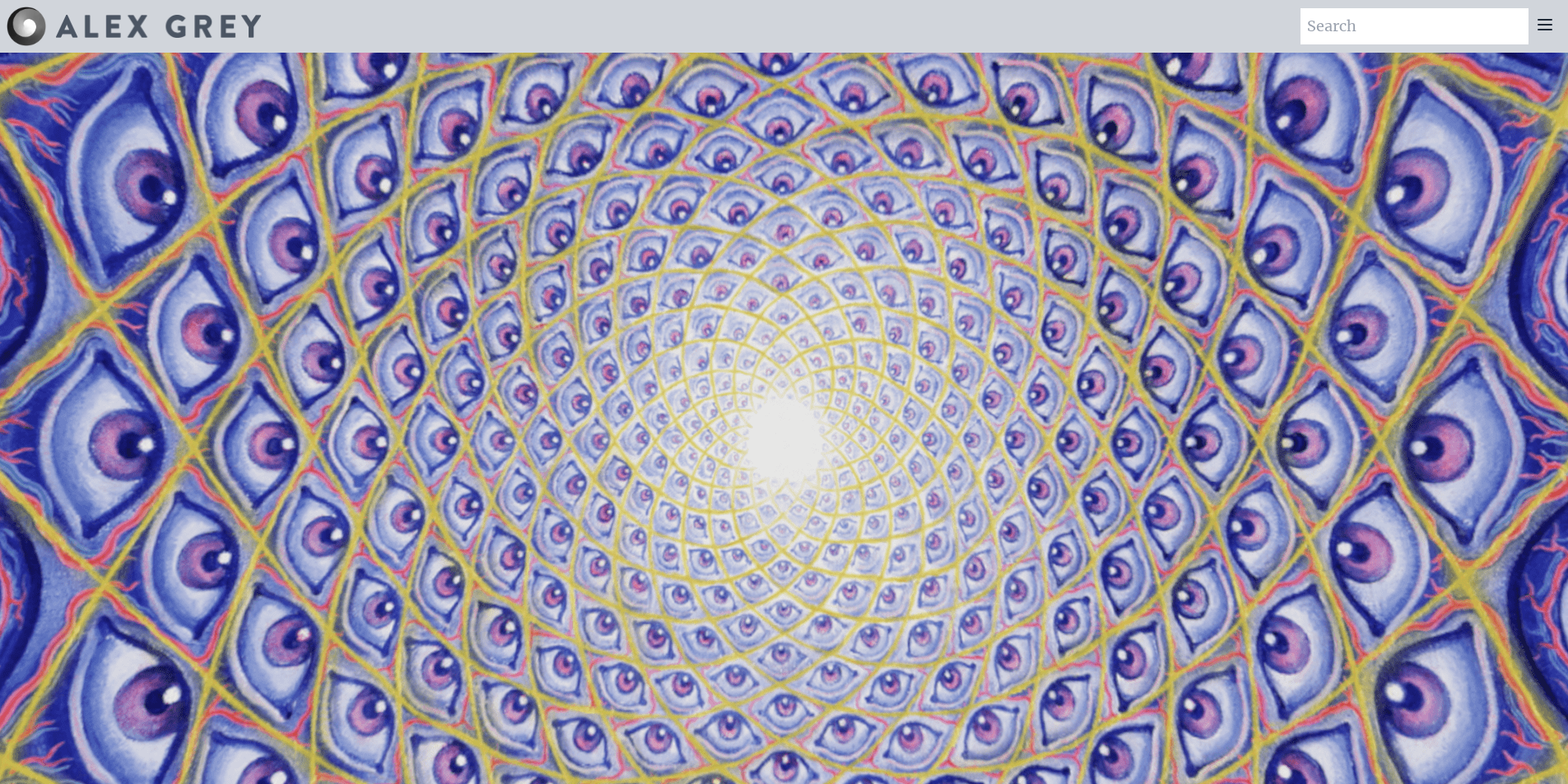
click at [1548, 33] on icon at bounding box center [1544, 25] width 20 height 20
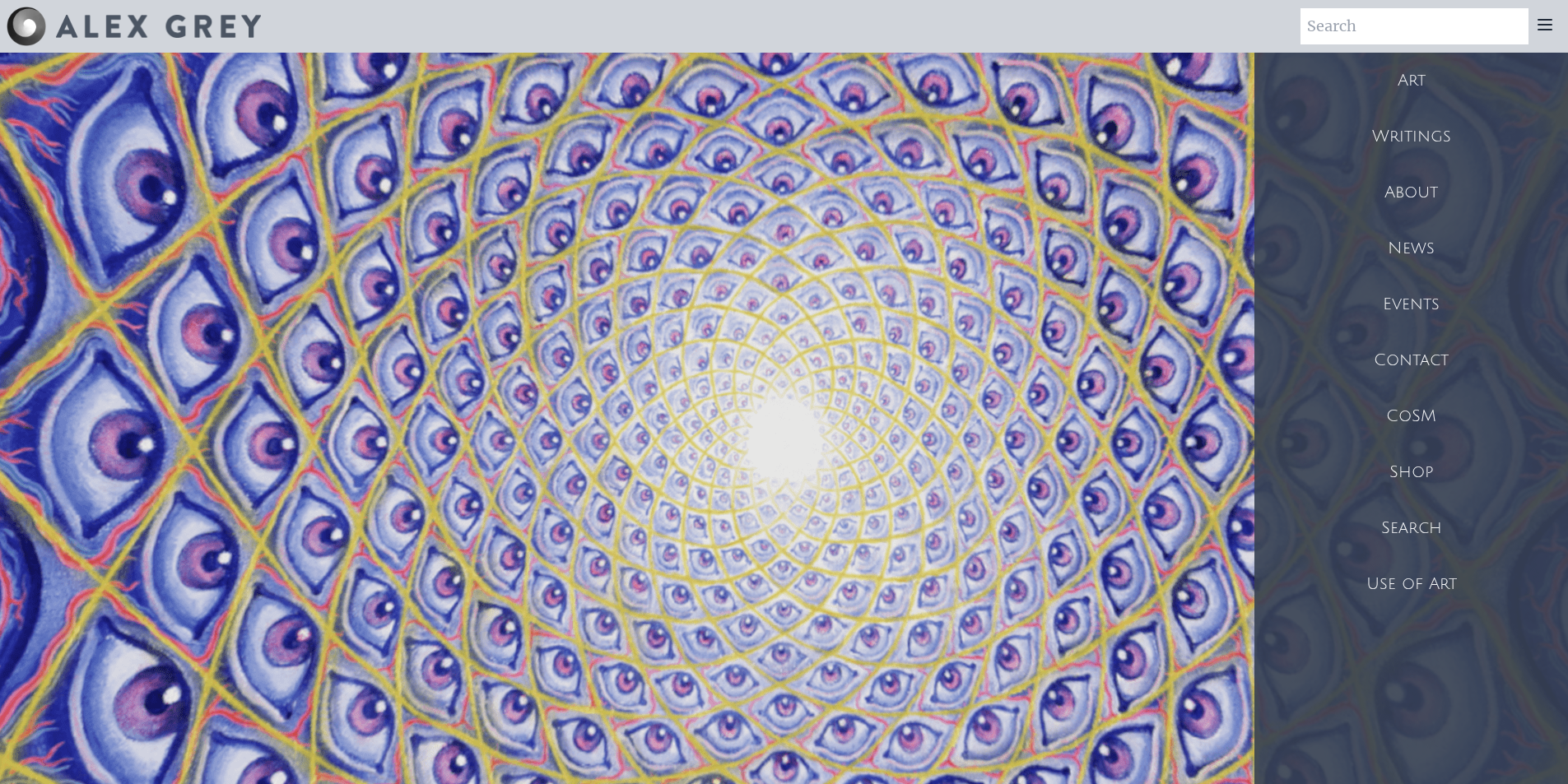
click at [1415, 74] on div "Art" at bounding box center [1410, 80] width 313 height 56
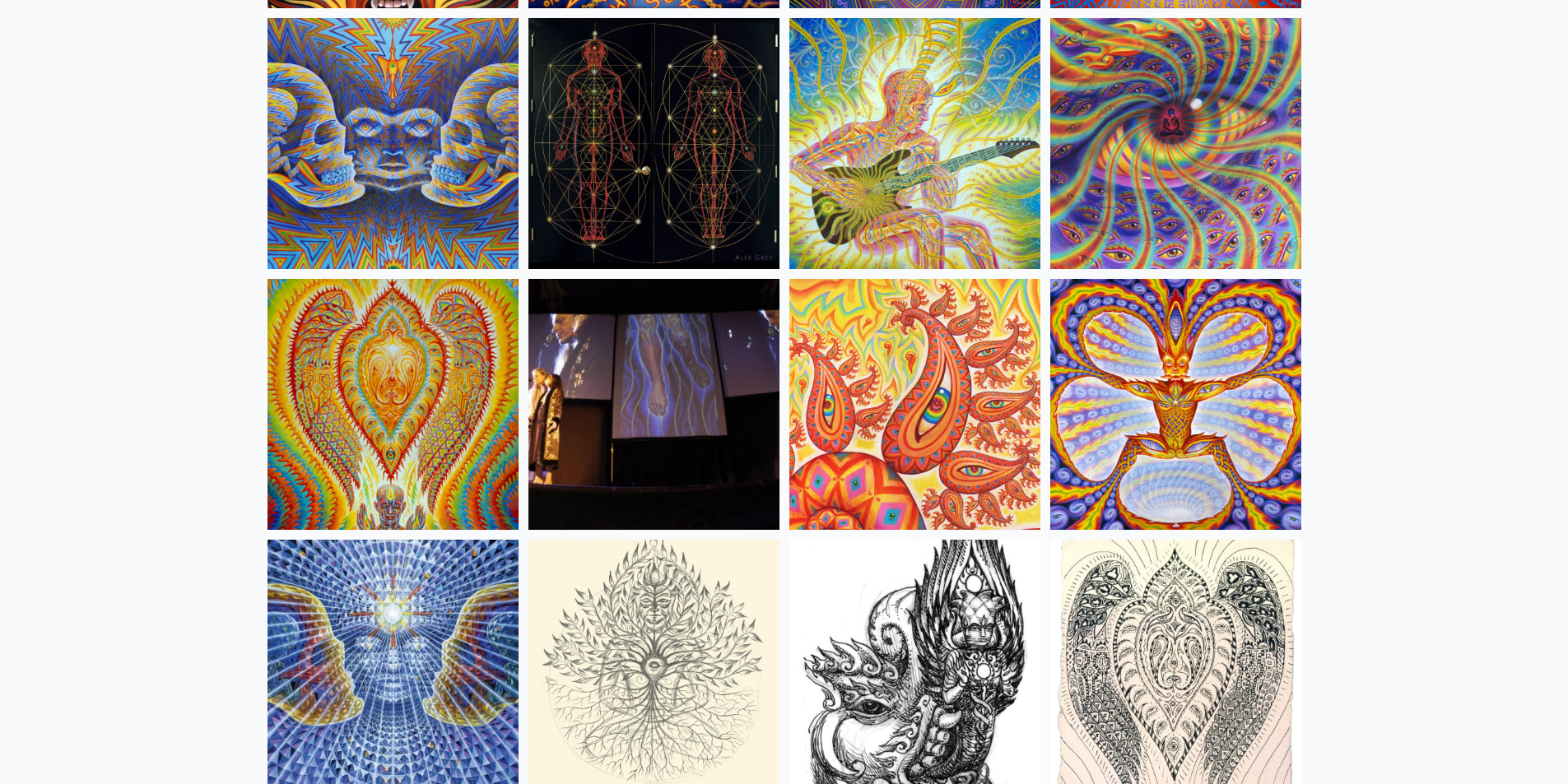
scroll to position [8805, 0]
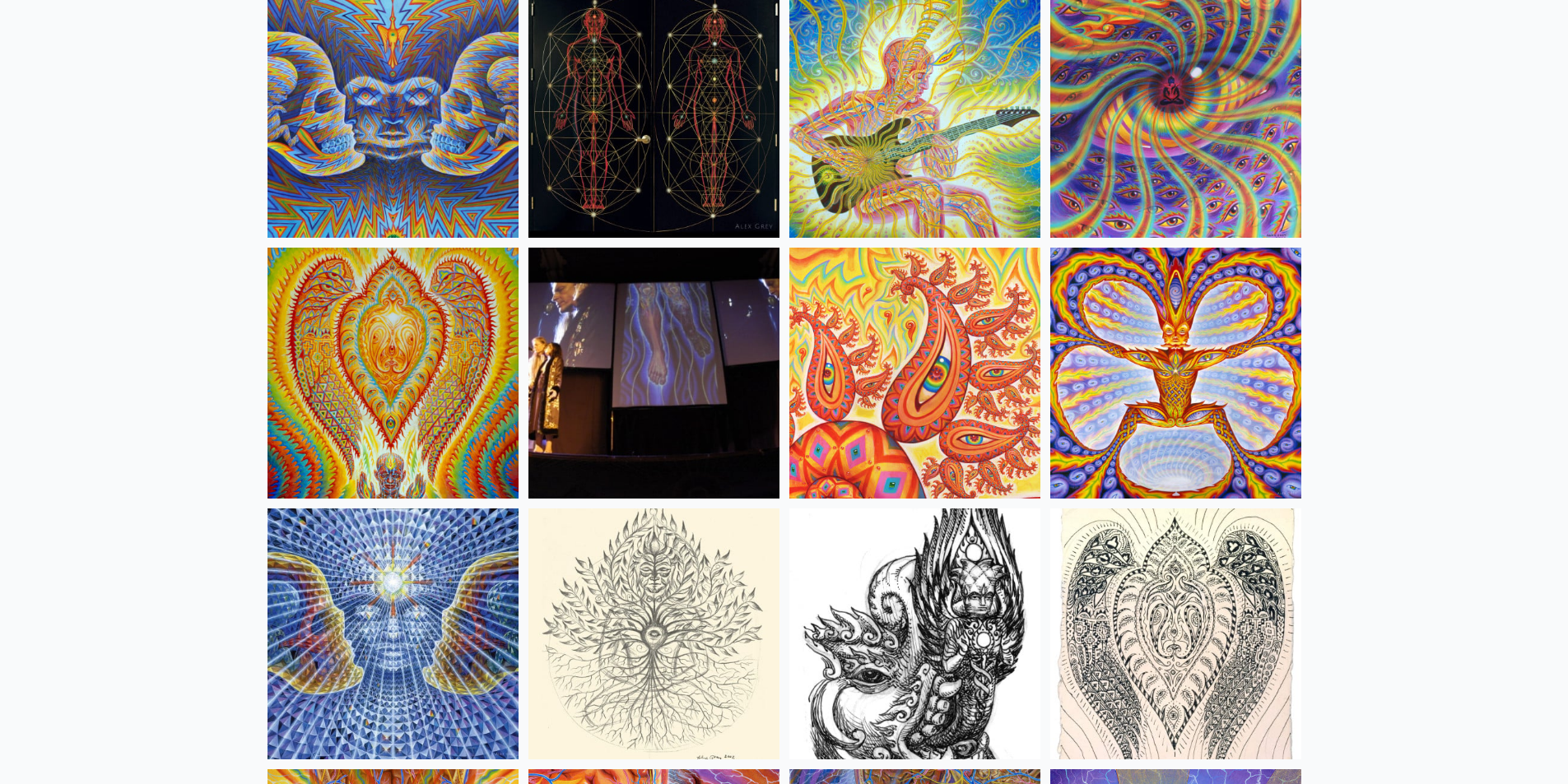
click at [378, 366] on img at bounding box center [392, 372] width 251 height 251
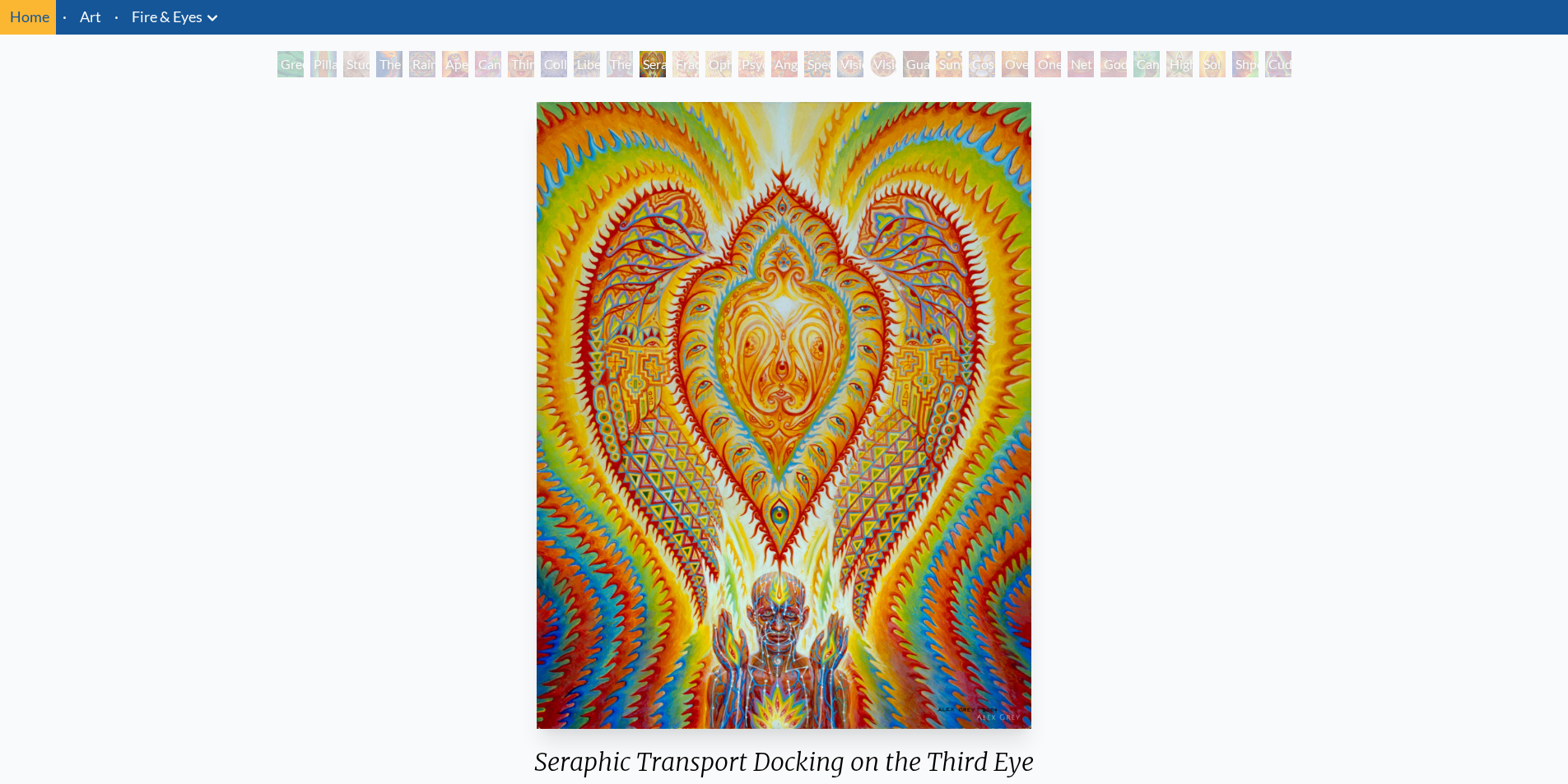
scroll to position [82, 0]
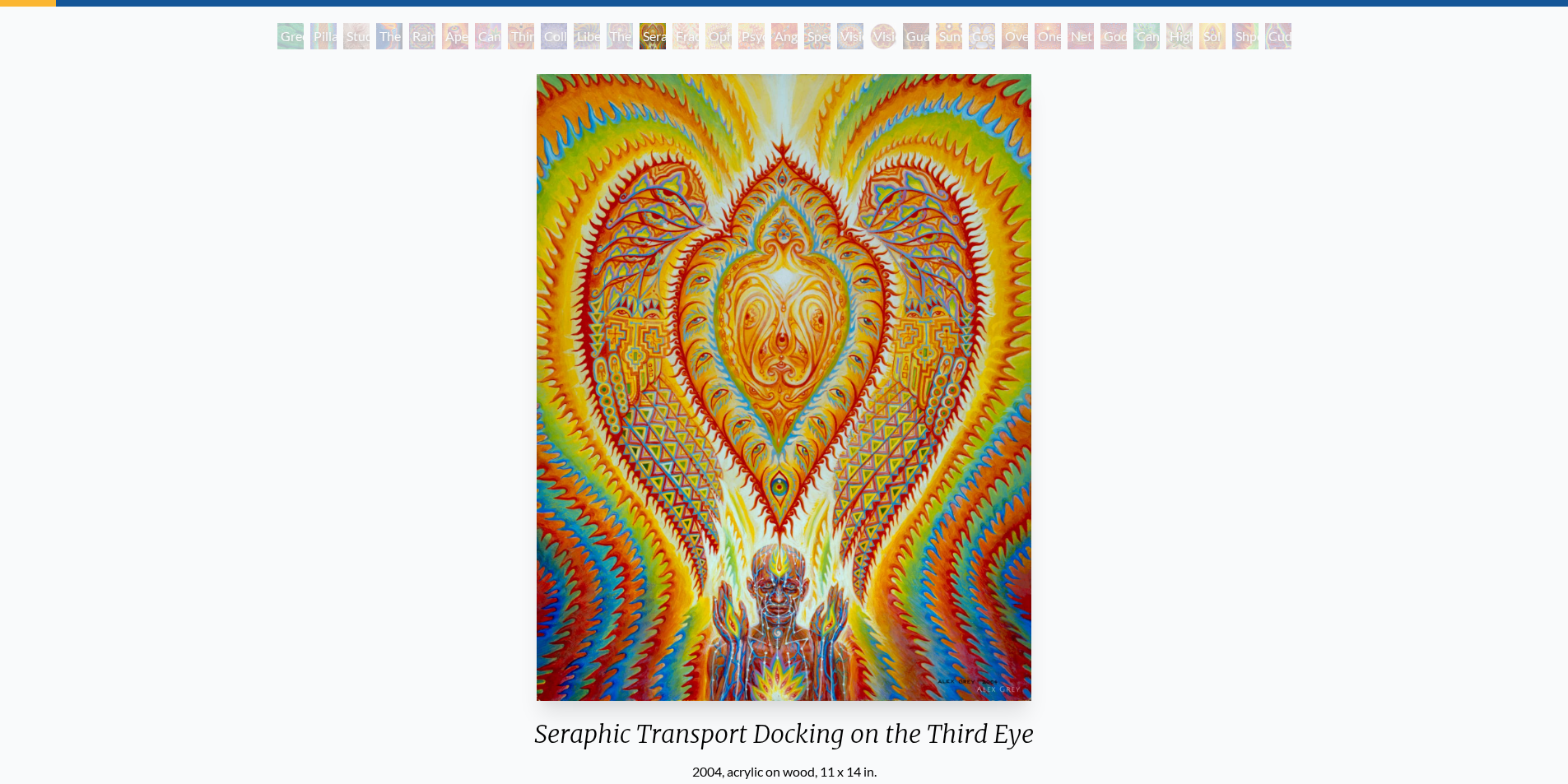
click at [795, 439] on img "12 / 31" at bounding box center [784, 388] width 495 height 627
click at [1523, 394] on div "Seraphic Transport Docking on the Third Eye 2004, acrylic on wood, 11 x 14 in. …" at bounding box center [784, 484] width 1541 height 833
click at [1244, 35] on div "Shpongled" at bounding box center [1245, 36] width 27 height 27
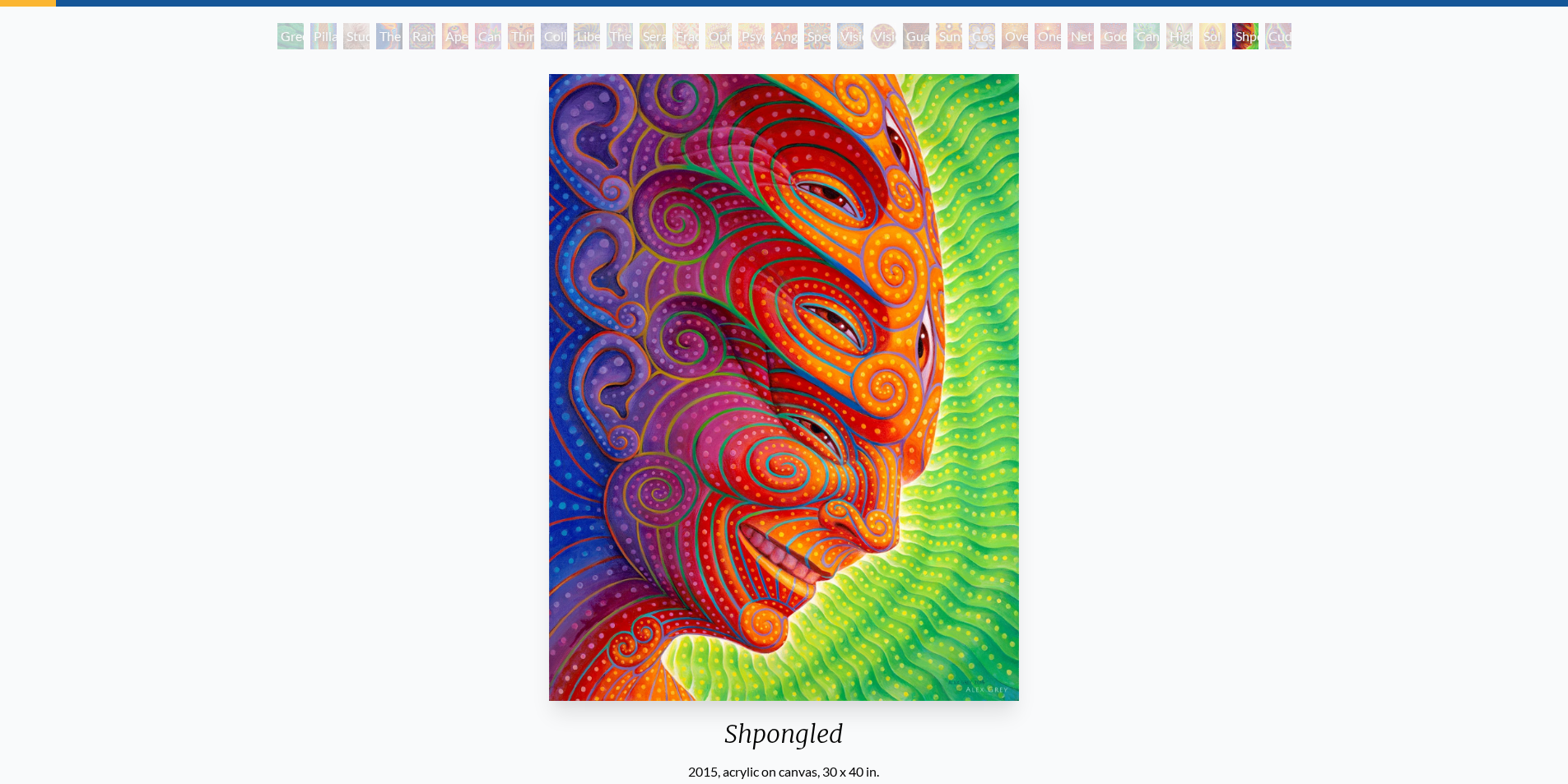
click at [1093, 39] on div "Net of Being" at bounding box center [1081, 36] width 27 height 27
